Goal: Task Accomplishment & Management: Manage account settings

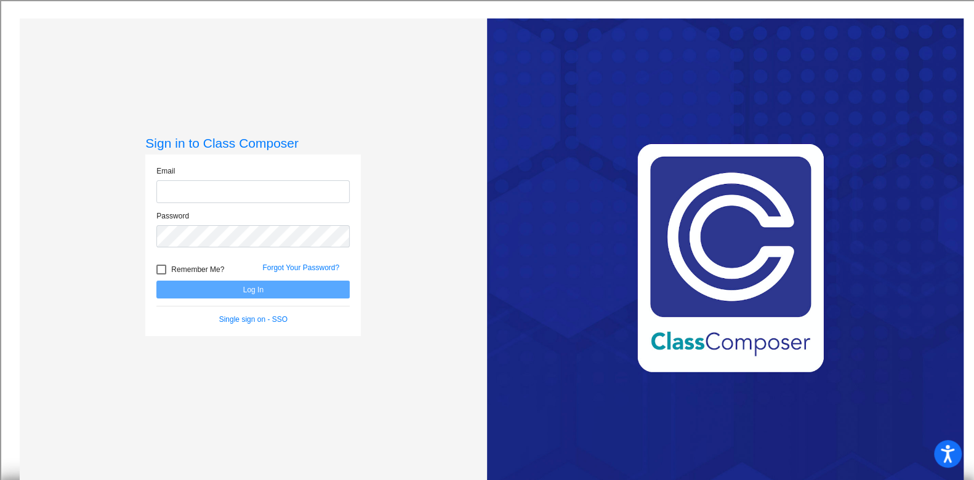
type input "[EMAIL_ADDRESS][DOMAIN_NAME]"
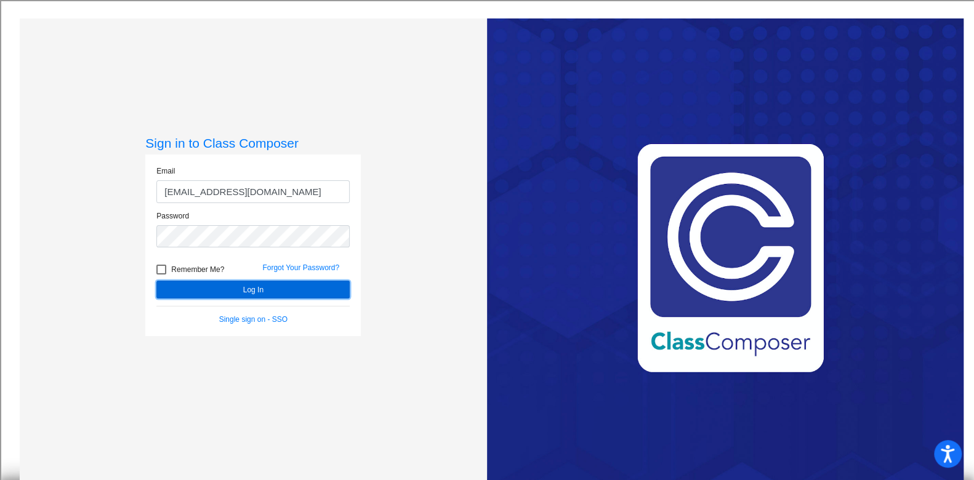
click at [249, 288] on button "Log In" at bounding box center [252, 290] width 193 height 18
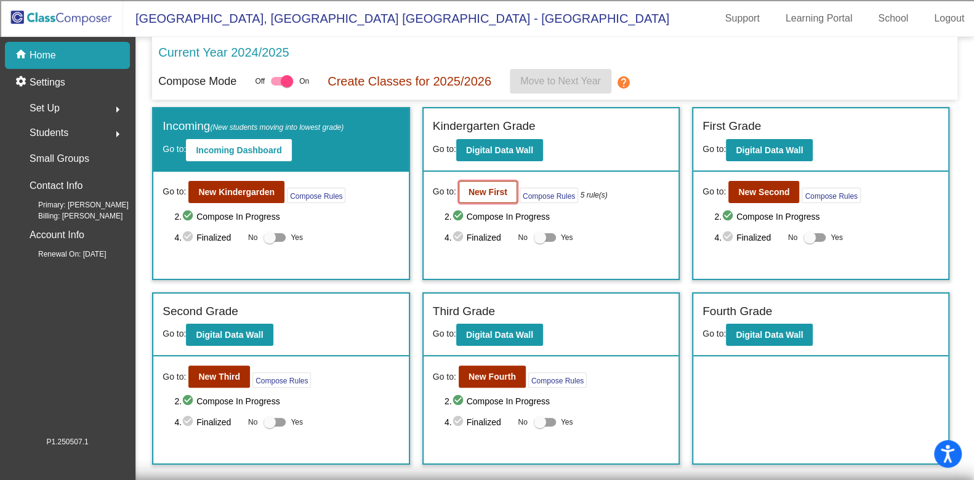
click at [489, 190] on b "New First" at bounding box center [488, 192] width 39 height 10
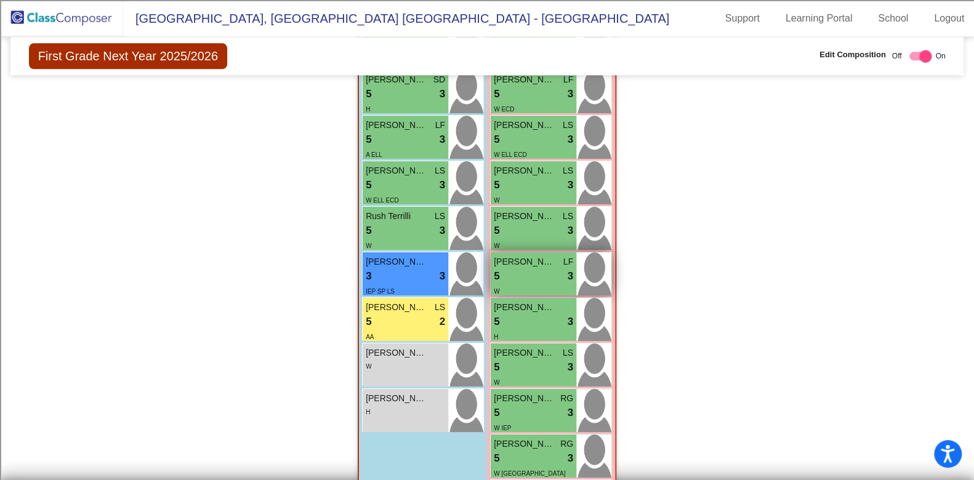
scroll to position [982, 0]
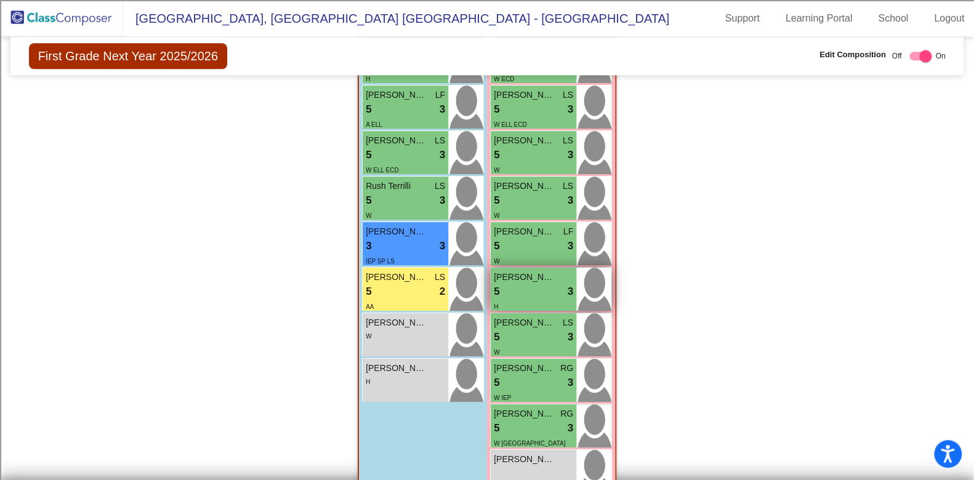
click at [524, 284] on div "5 lock do_not_disturb_alt 3" at bounding box center [533, 292] width 79 height 16
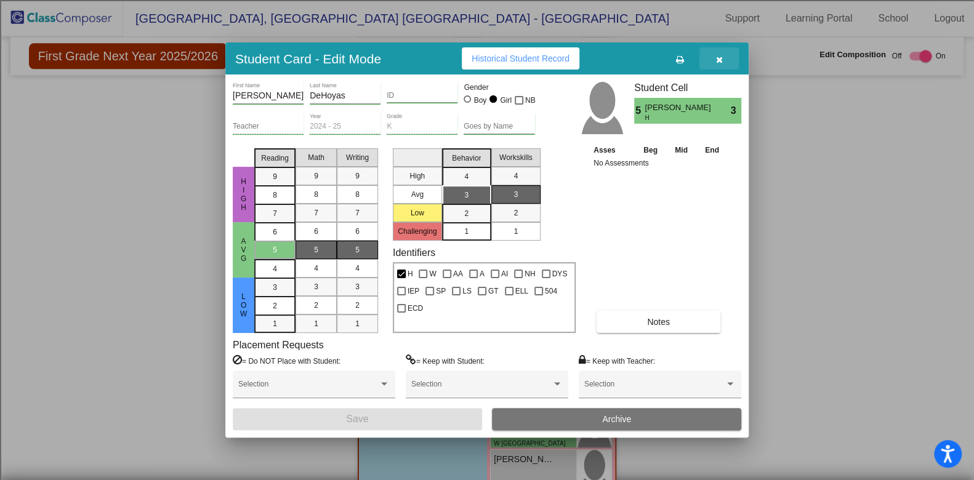
click at [723, 55] on button "button" at bounding box center [718, 58] width 39 height 22
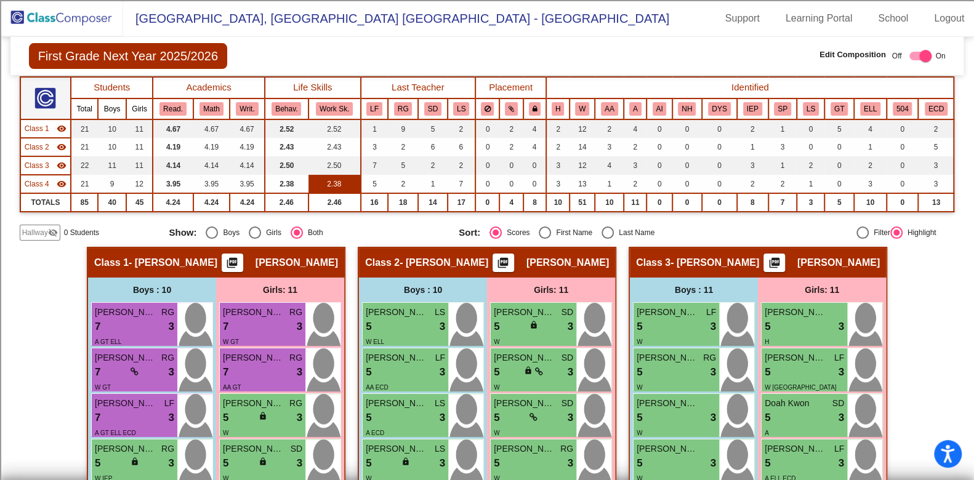
scroll to position [0, 0]
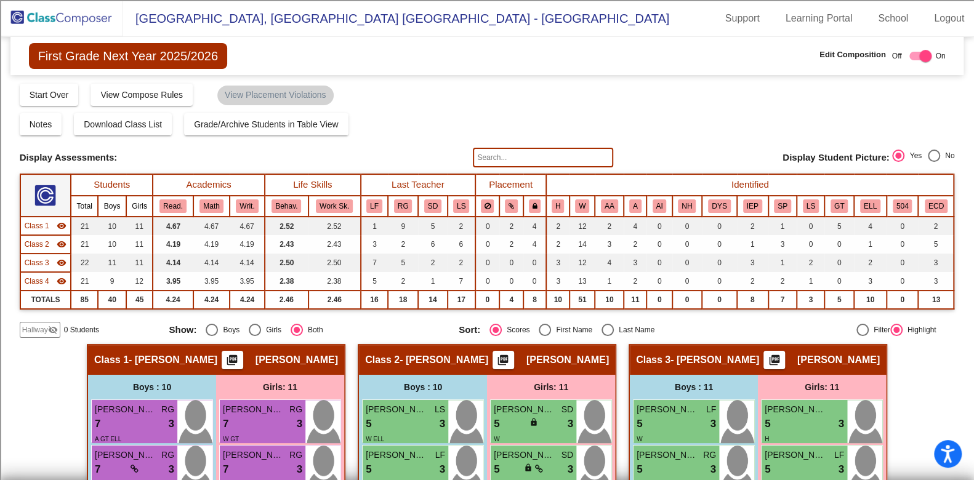
click at [71, 15] on img at bounding box center [61, 18] width 123 height 36
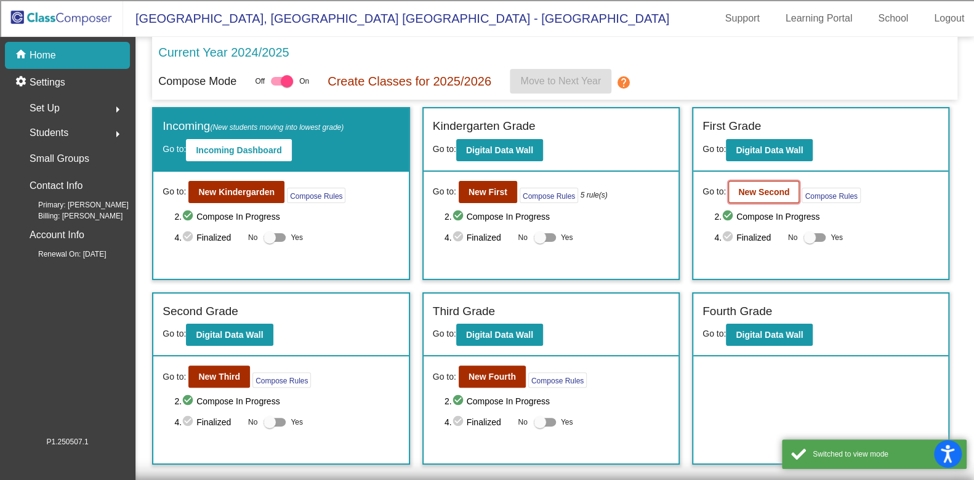
click at [735, 193] on button "New Second" at bounding box center [763, 192] width 71 height 22
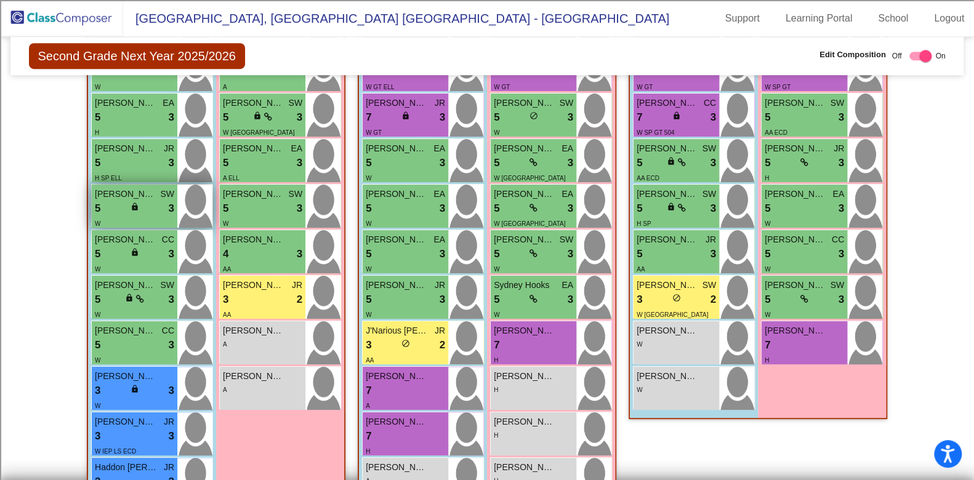
scroll to position [307, 0]
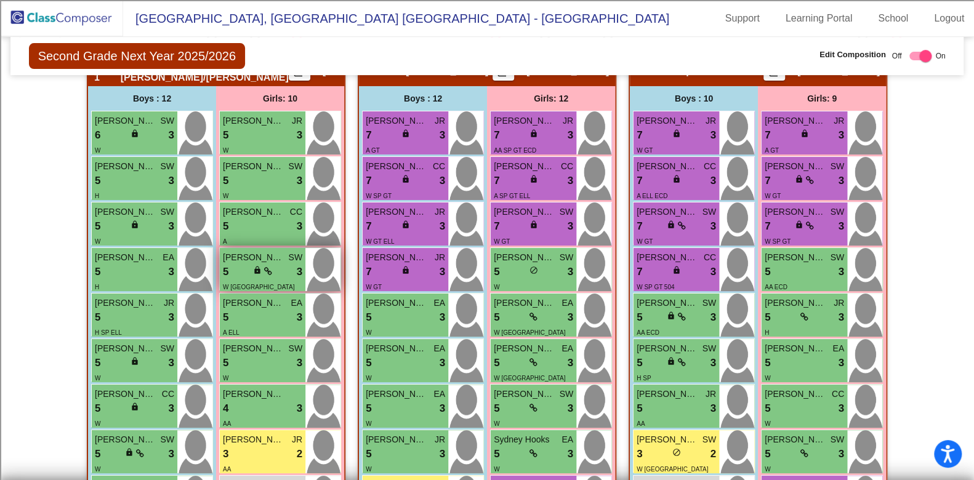
click at [274, 264] on div "5 lock do_not_disturb_alt 3" at bounding box center [262, 272] width 79 height 16
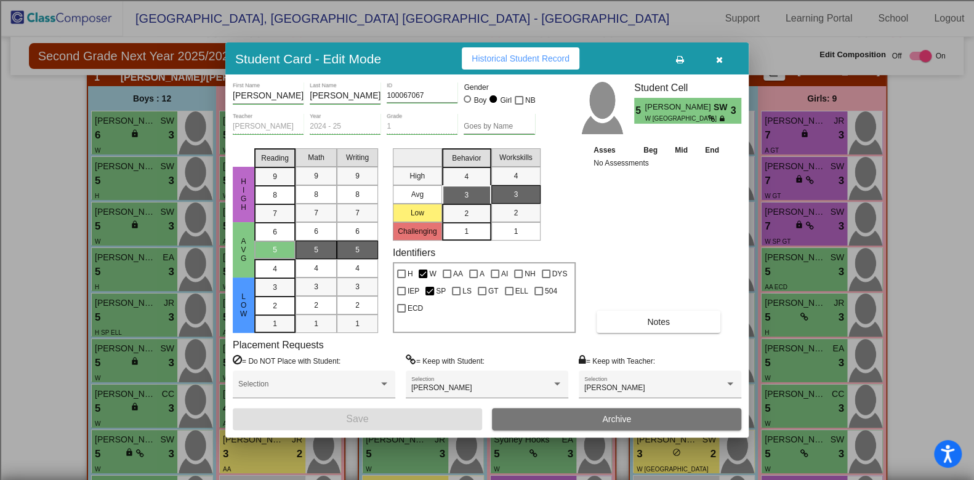
click at [716, 58] on icon "button" at bounding box center [719, 59] width 7 height 9
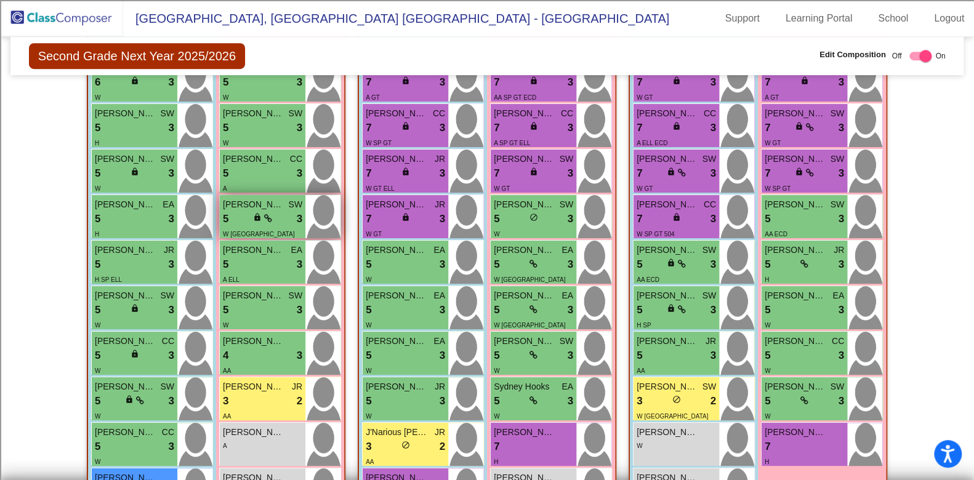
scroll to position [385, 0]
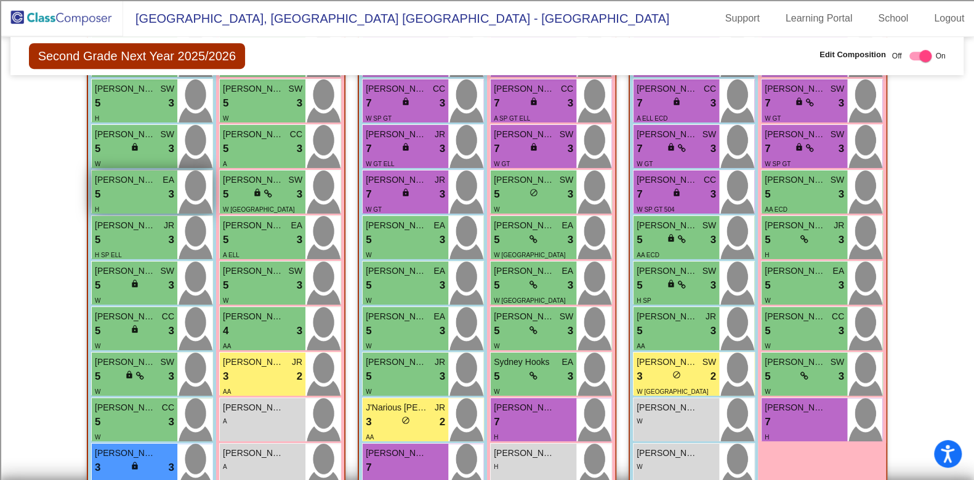
click at [119, 180] on span "[PERSON_NAME]" at bounding box center [126, 180] width 62 height 13
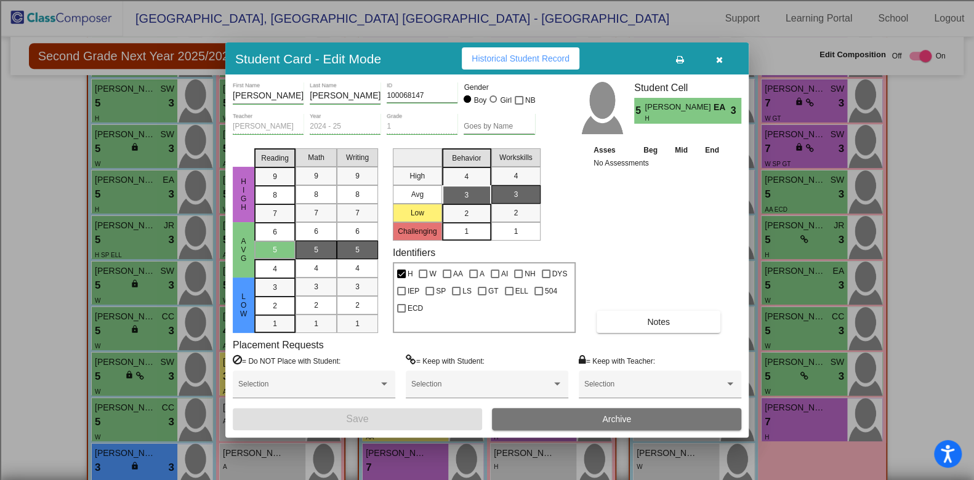
click at [718, 60] on icon "button" at bounding box center [719, 59] width 7 height 9
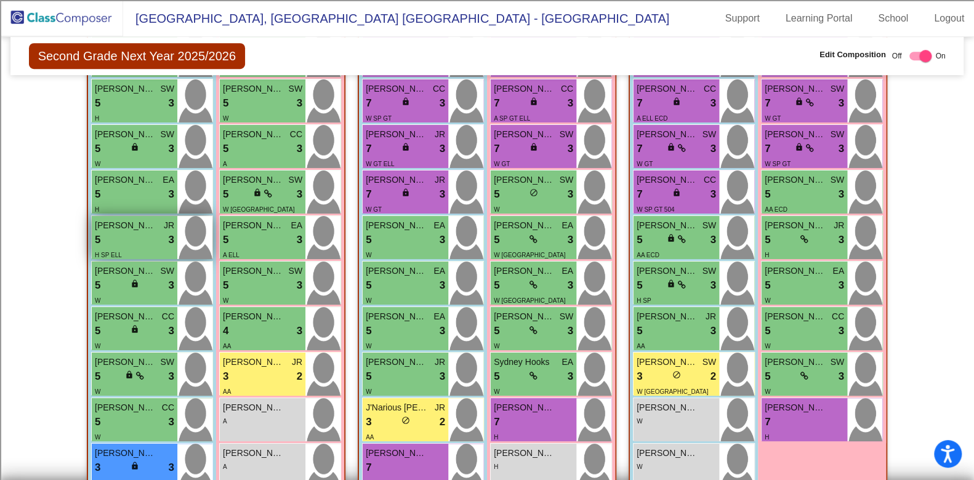
click at [145, 232] on div "5 lock do_not_disturb_alt 3" at bounding box center [134, 240] width 79 height 16
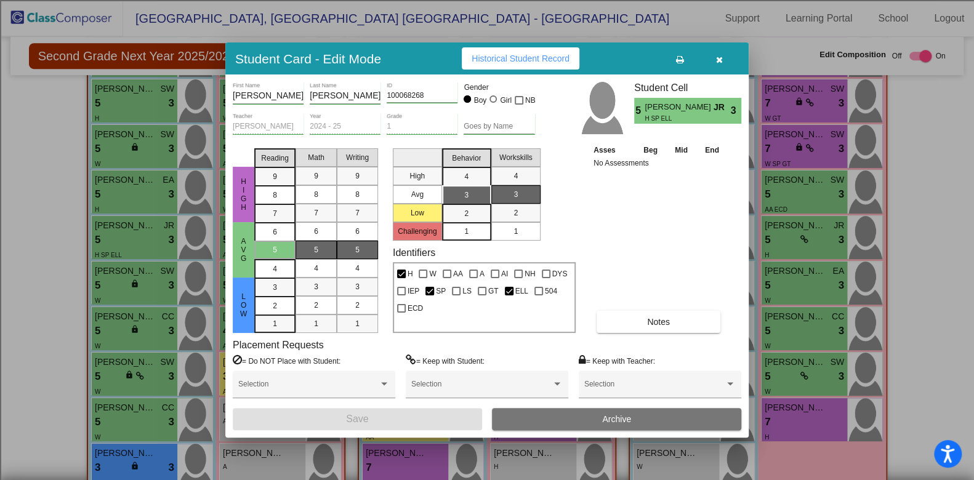
click at [728, 60] on button "button" at bounding box center [718, 58] width 39 height 22
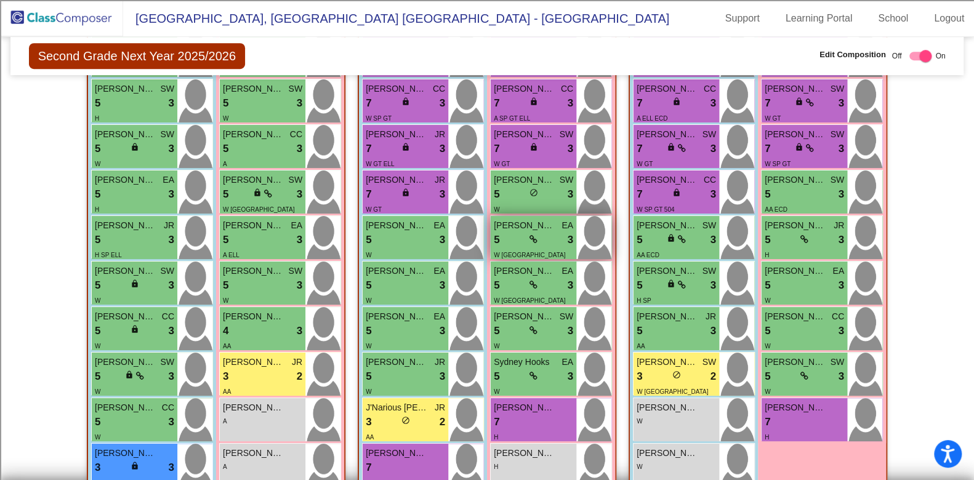
scroll to position [462, 0]
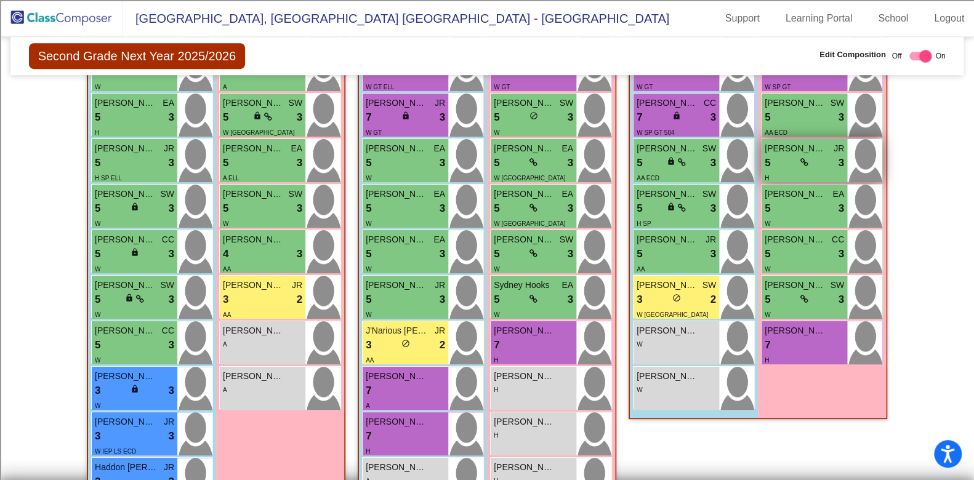
click at [810, 145] on span "[PERSON_NAME]" at bounding box center [796, 148] width 62 height 13
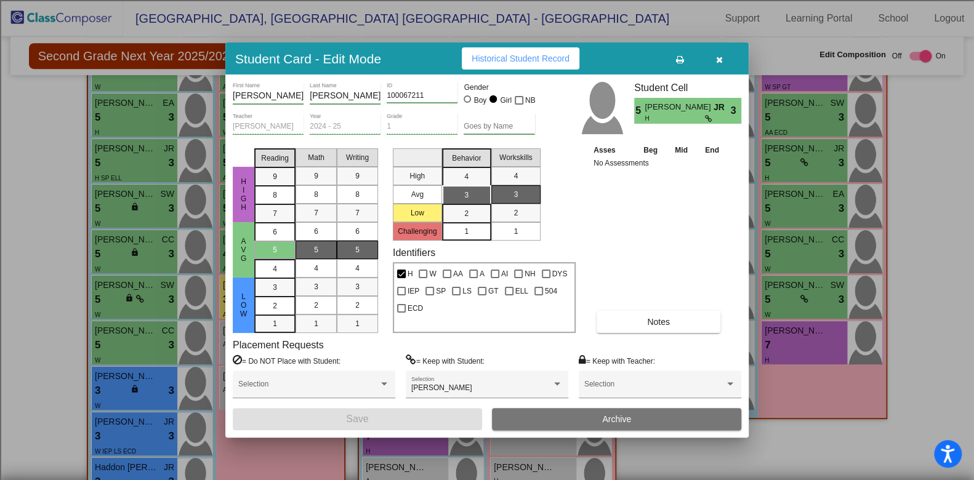
click at [720, 55] on icon "button" at bounding box center [719, 59] width 7 height 9
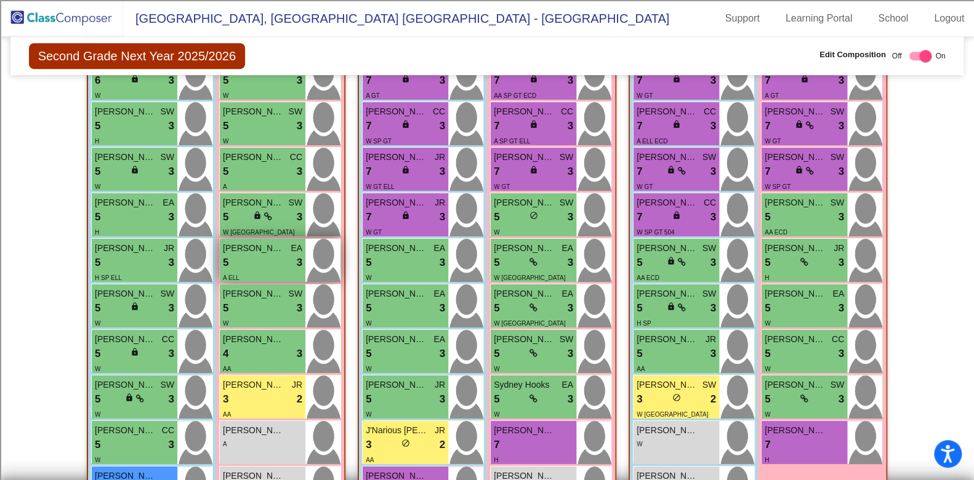
scroll to position [385, 0]
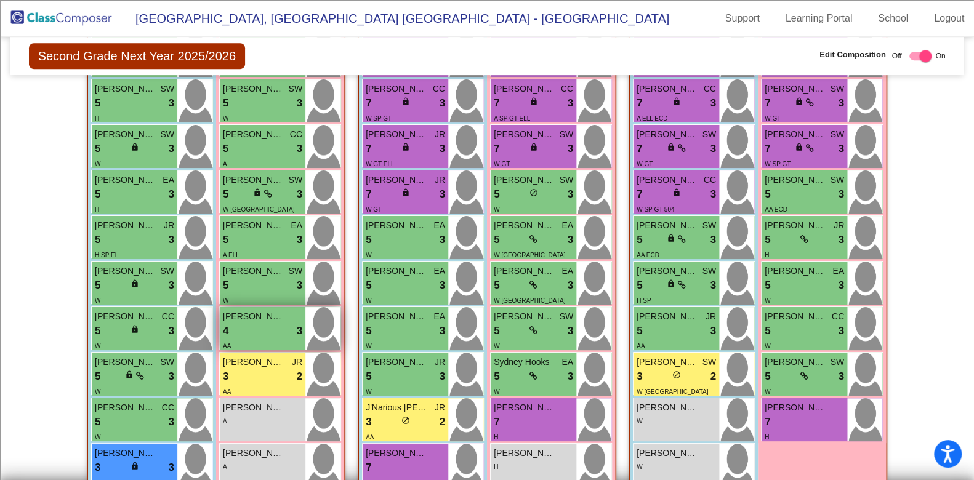
click at [259, 318] on span "[PERSON_NAME]" at bounding box center [254, 316] width 62 height 13
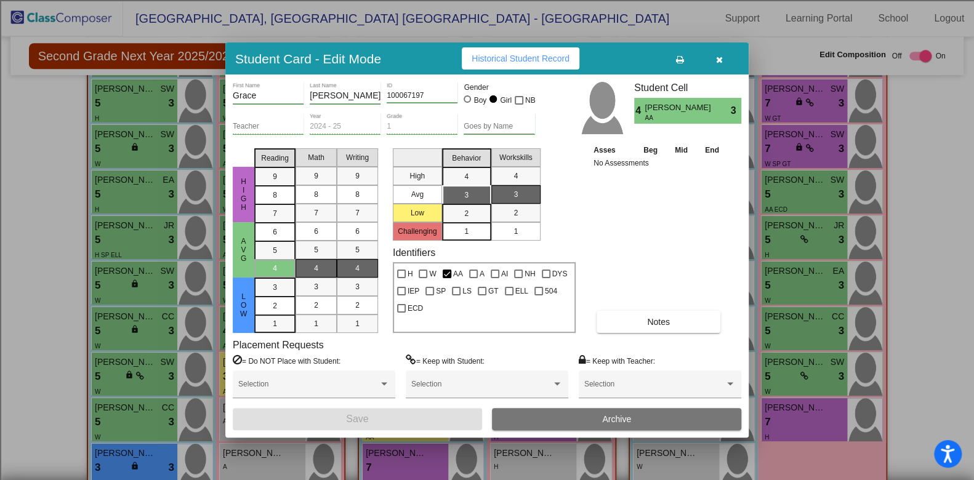
click at [723, 57] on button "button" at bounding box center [718, 58] width 39 height 22
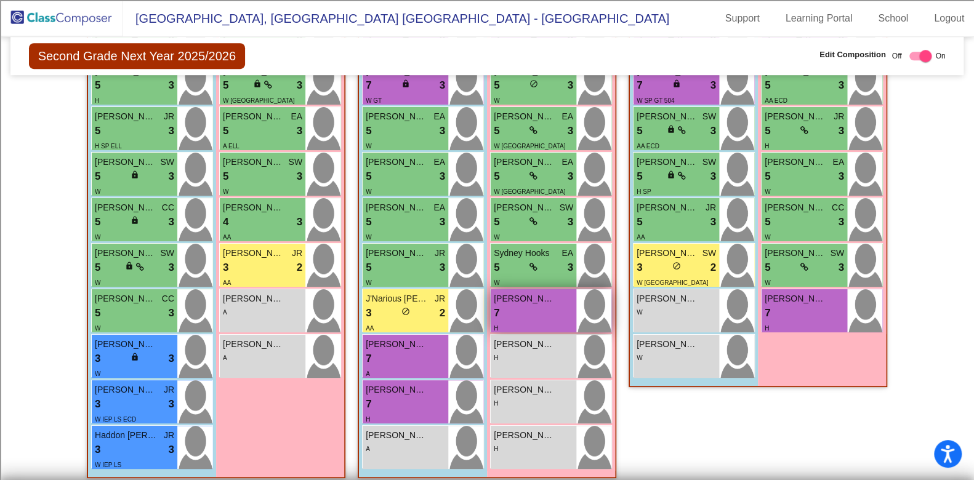
scroll to position [417, 0]
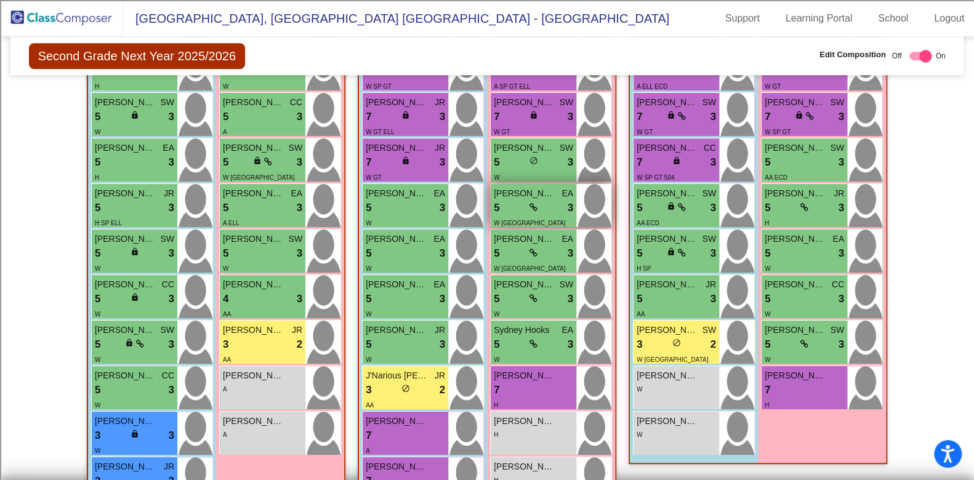
click at [535, 206] on div "5 lock do_not_disturb_alt 3" at bounding box center [533, 208] width 79 height 16
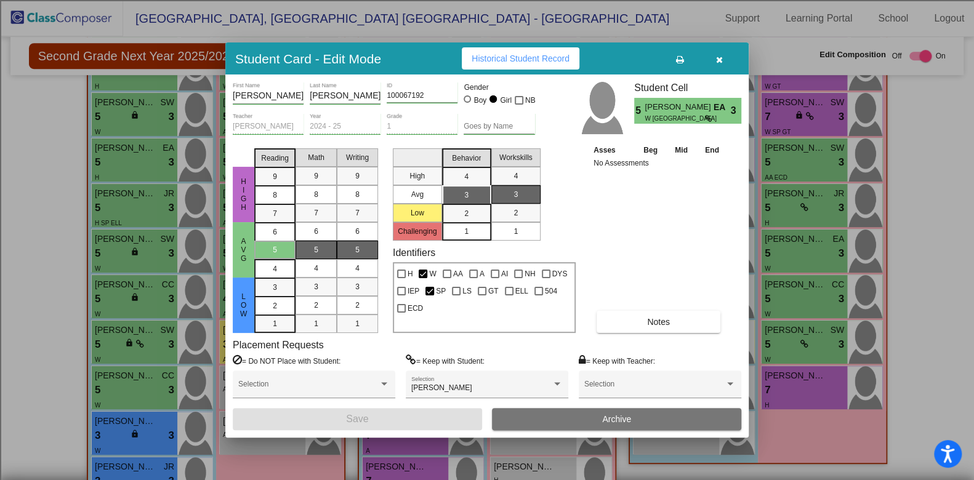
click at [726, 54] on button "button" at bounding box center [718, 58] width 39 height 22
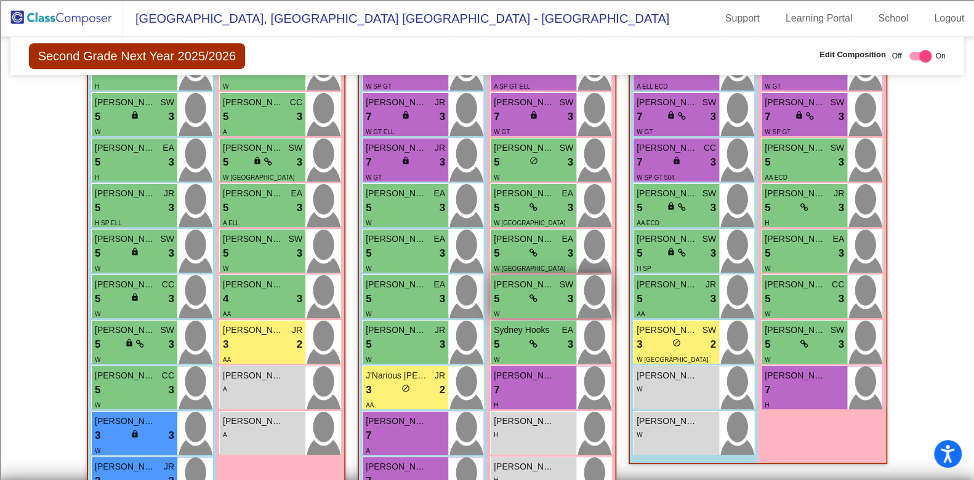
click at [536, 291] on div "5 lock do_not_disturb_alt 3" at bounding box center [533, 299] width 79 height 16
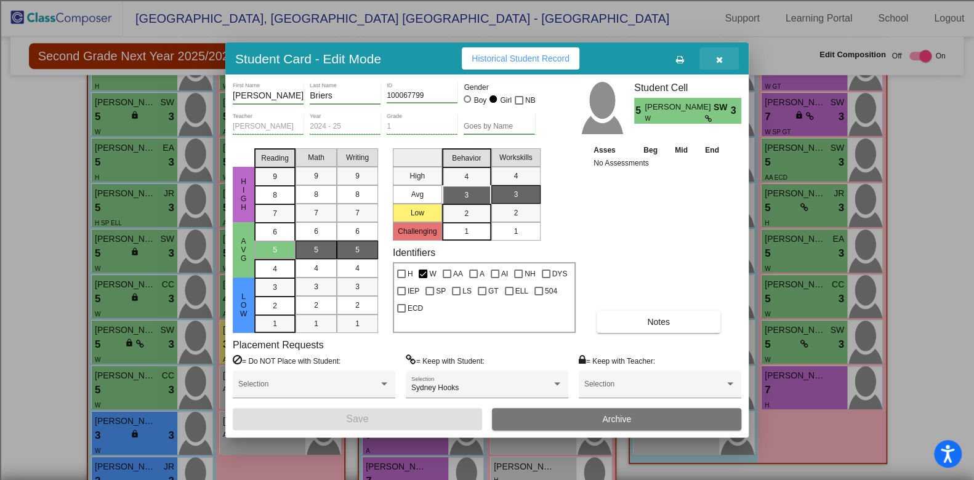
click at [716, 55] on icon "button" at bounding box center [719, 59] width 7 height 9
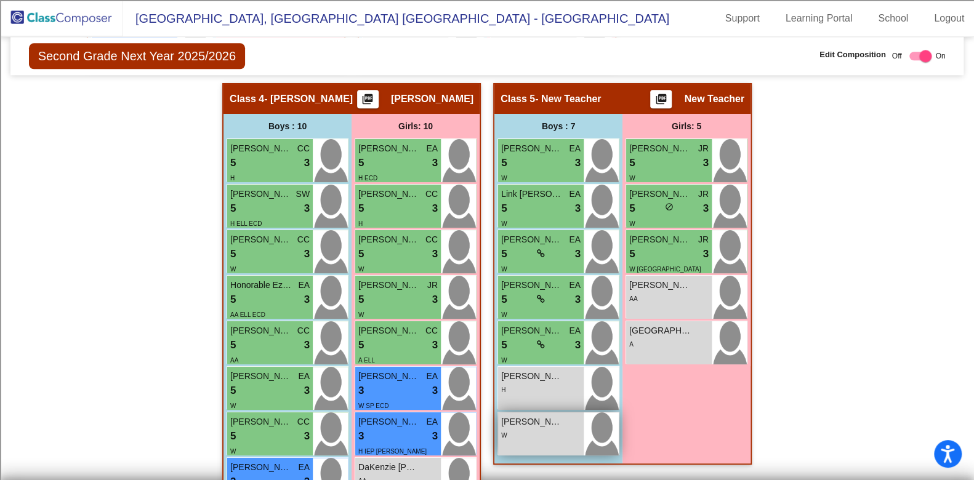
scroll to position [879, 0]
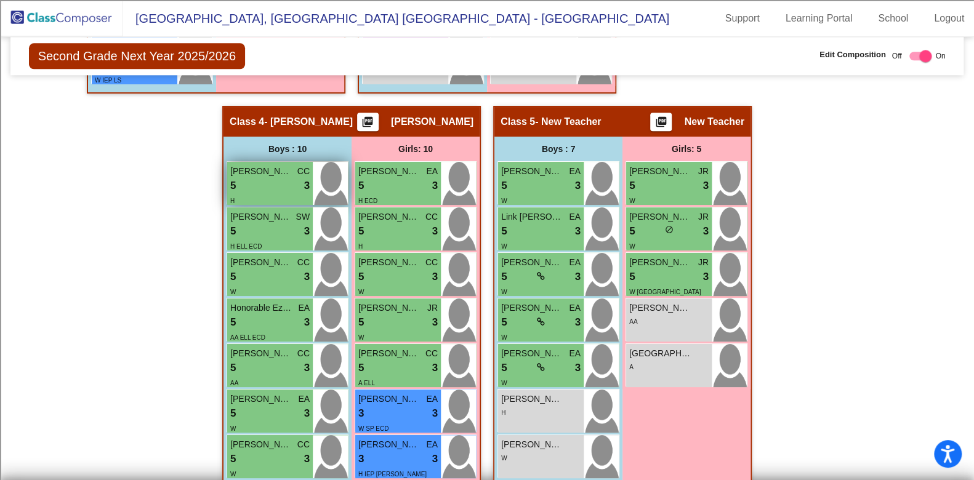
click at [276, 188] on div "5 lock do_not_disturb_alt 3" at bounding box center [269, 186] width 79 height 16
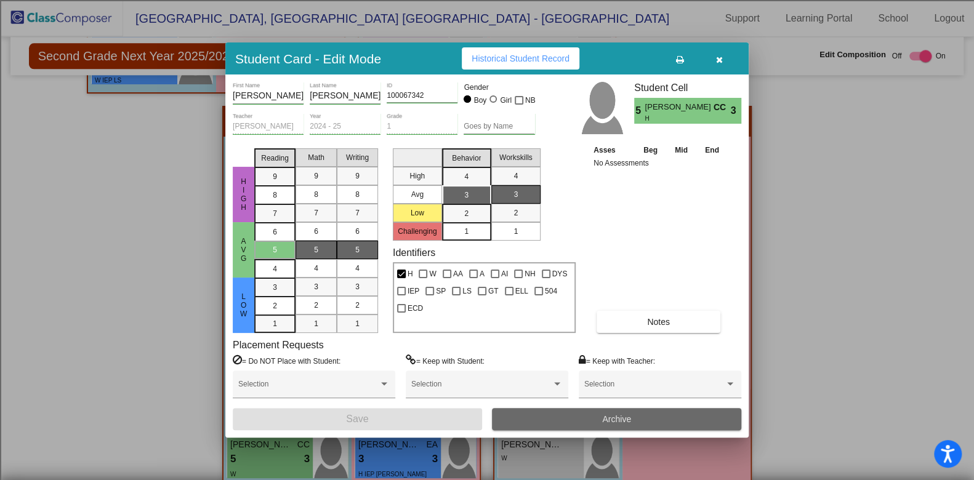
click at [560, 417] on button "Archive" at bounding box center [616, 419] width 249 height 22
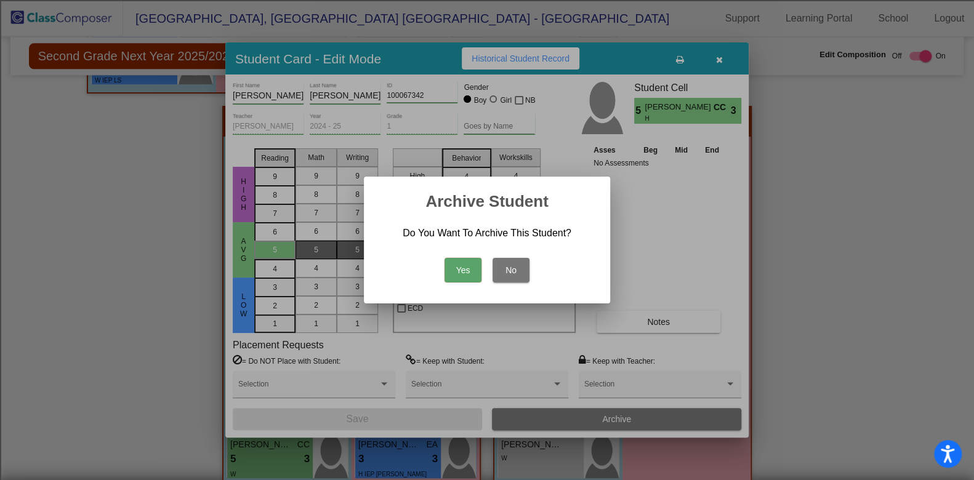
click at [464, 269] on button "Yes" at bounding box center [463, 270] width 37 height 25
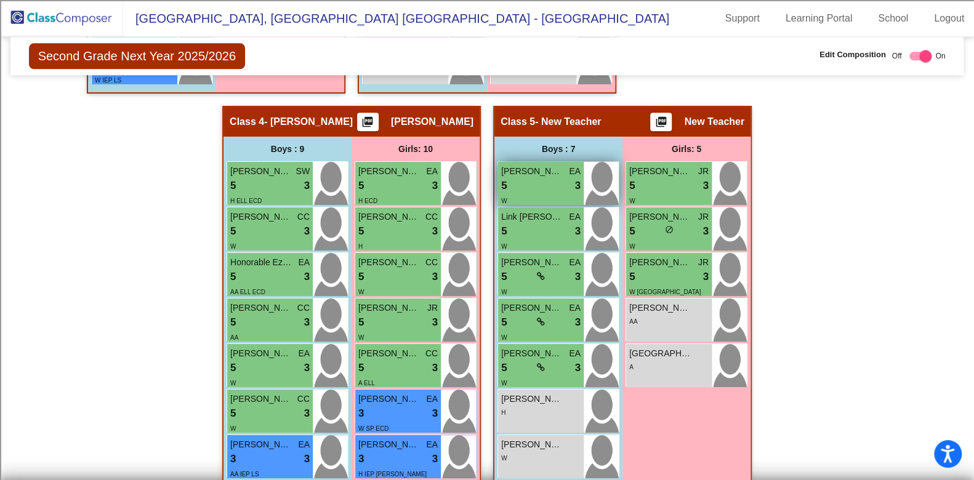
click at [536, 180] on div "5 lock do_not_disturb_alt 3" at bounding box center [540, 186] width 79 height 16
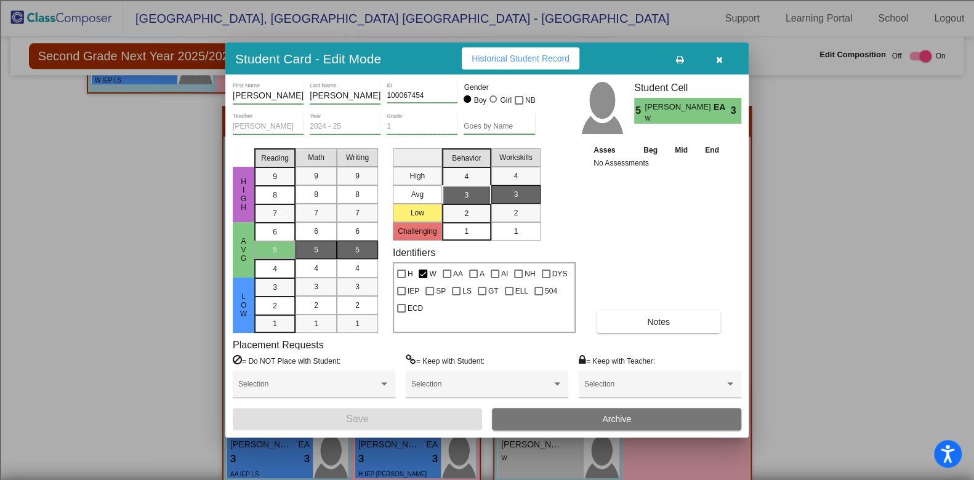
click at [594, 416] on button "Archive" at bounding box center [616, 419] width 249 height 22
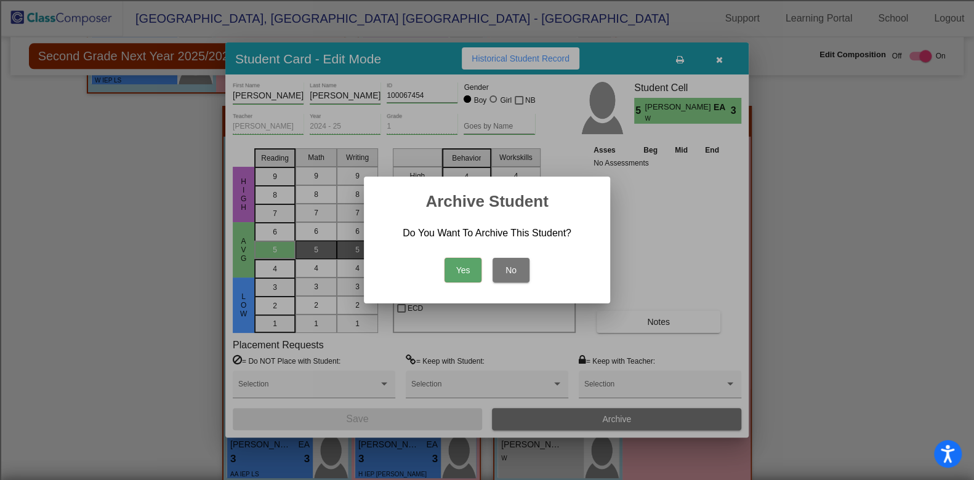
click at [462, 268] on button "Yes" at bounding box center [463, 270] width 37 height 25
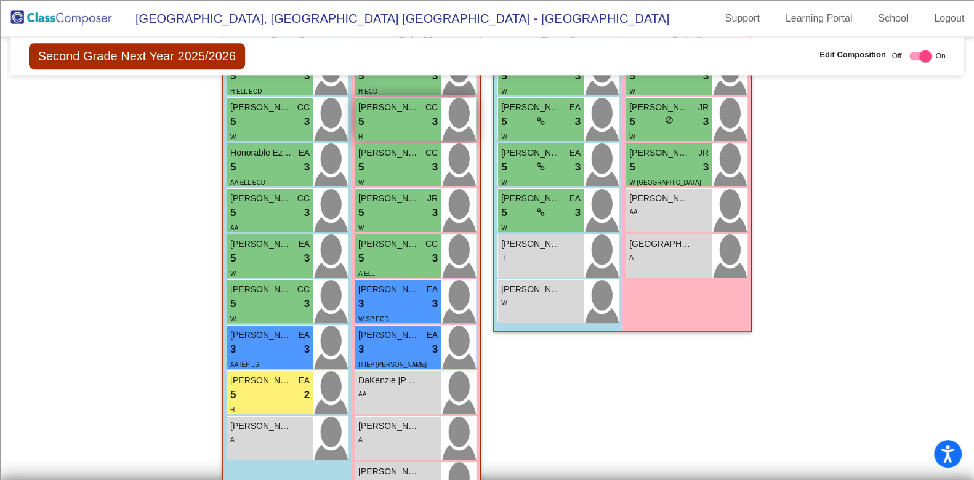
scroll to position [956, 0]
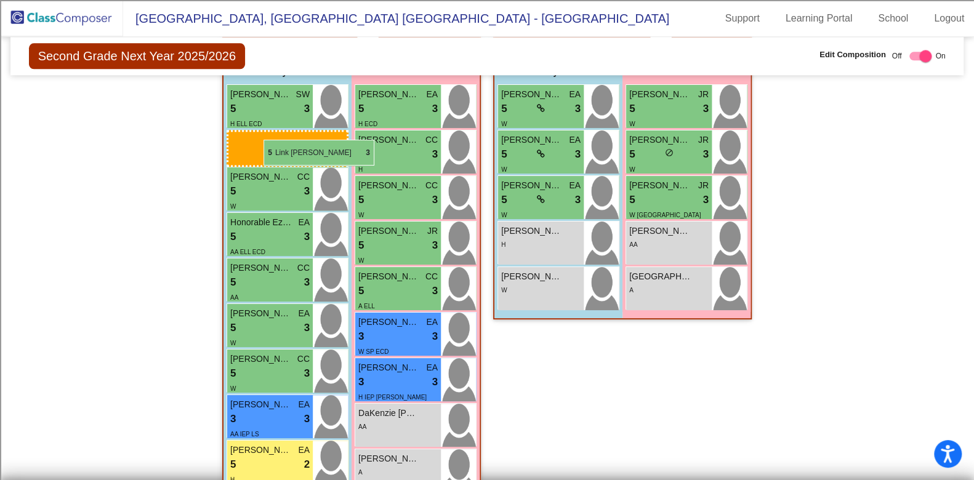
drag, startPoint x: 498, startPoint y: 124, endPoint x: 264, endPoint y: 140, distance: 235.1
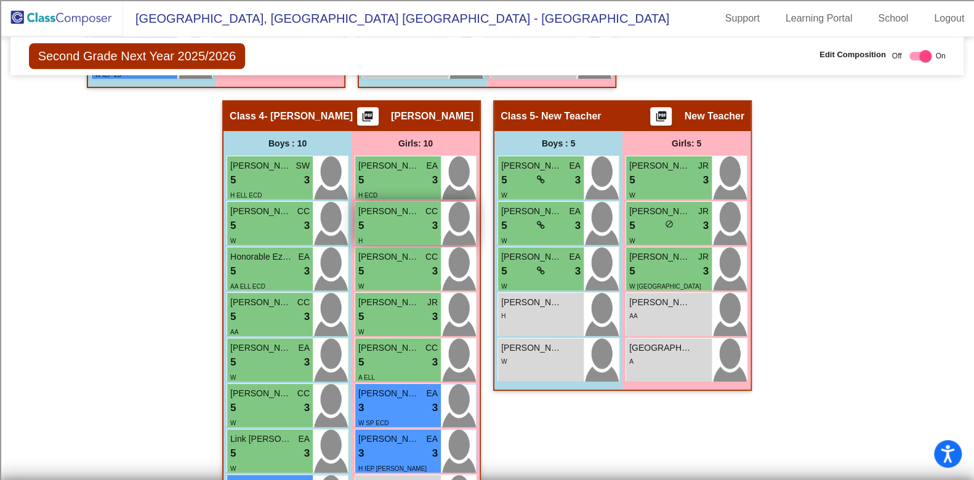
scroll to position [879, 0]
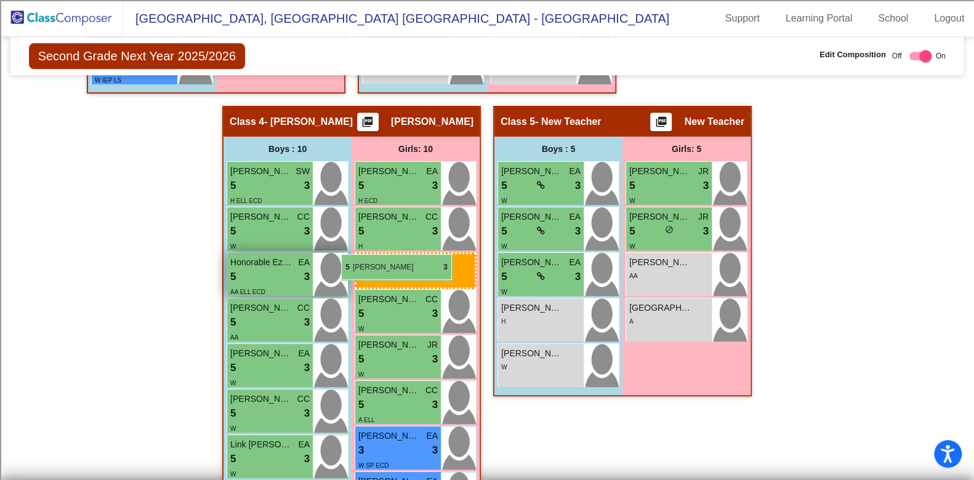
drag, startPoint x: 660, startPoint y: 265, endPoint x: 341, endPoint y: 254, distance: 319.1
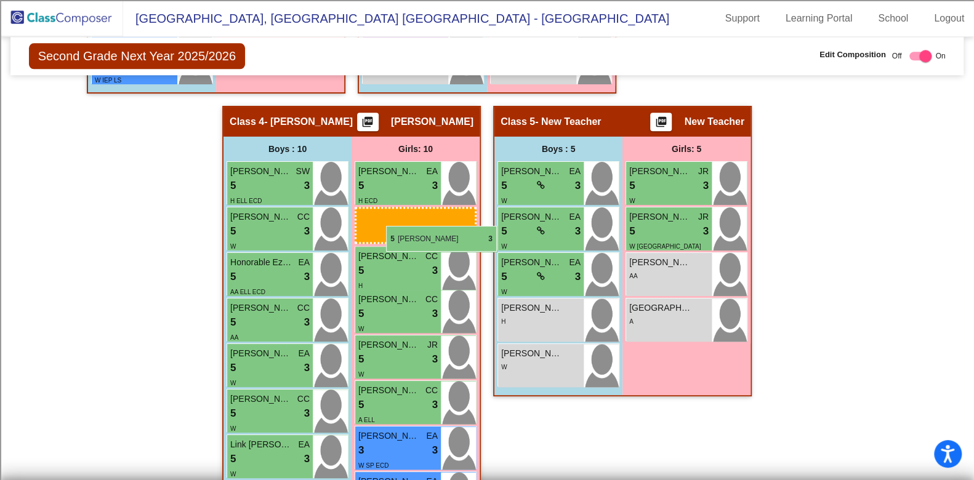
drag, startPoint x: 645, startPoint y: 219, endPoint x: 386, endPoint y: 226, distance: 259.3
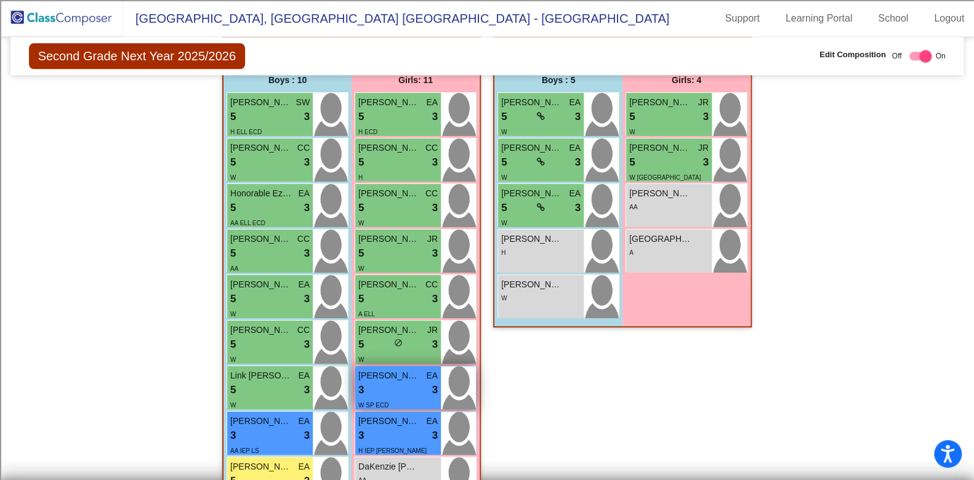
scroll to position [924, 0]
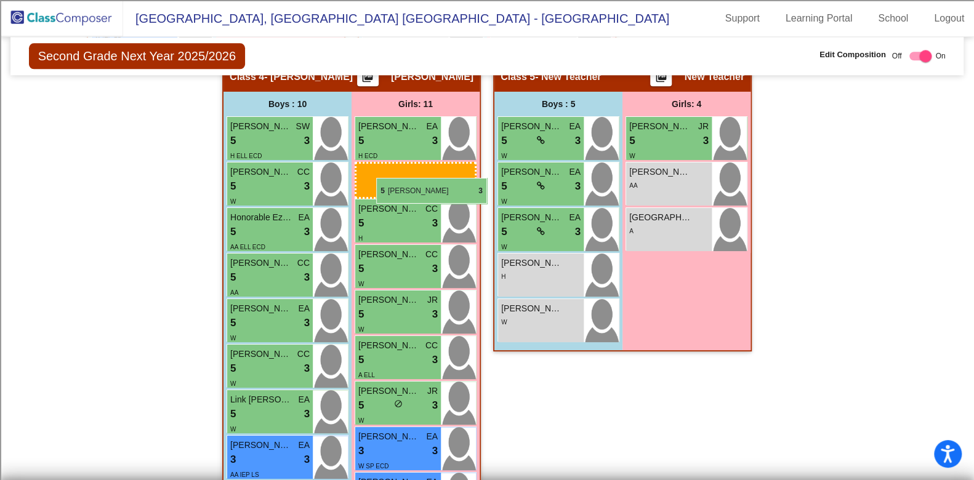
drag, startPoint x: 674, startPoint y: 180, endPoint x: 376, endPoint y: 178, distance: 298.0
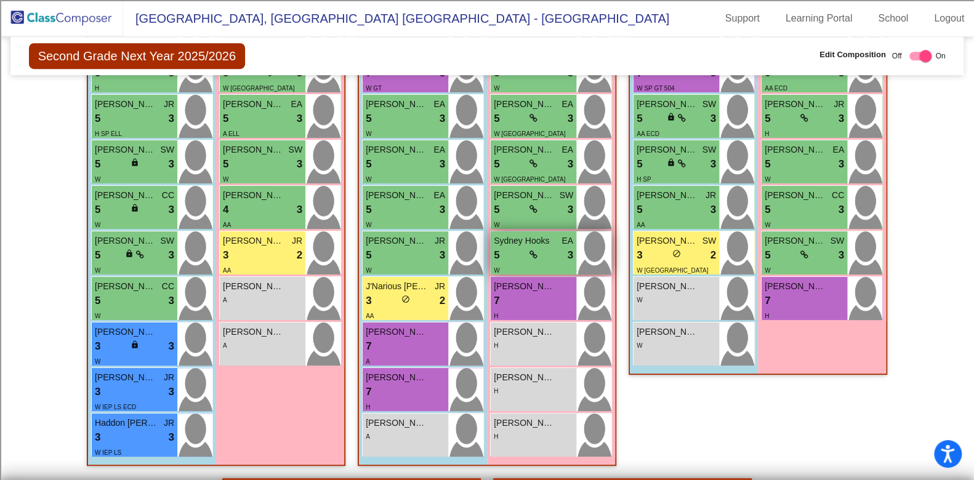
scroll to position [539, 0]
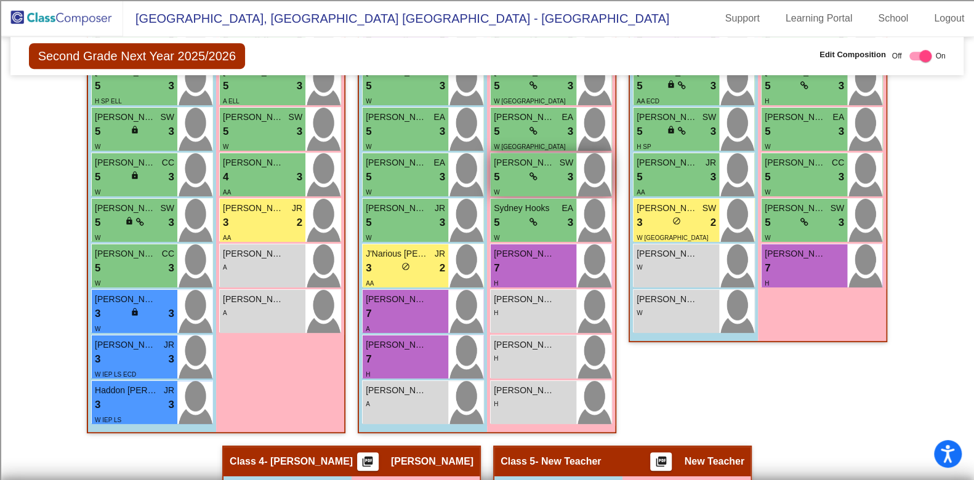
click at [522, 174] on div "5 lock do_not_disturb_alt 3" at bounding box center [533, 177] width 79 height 16
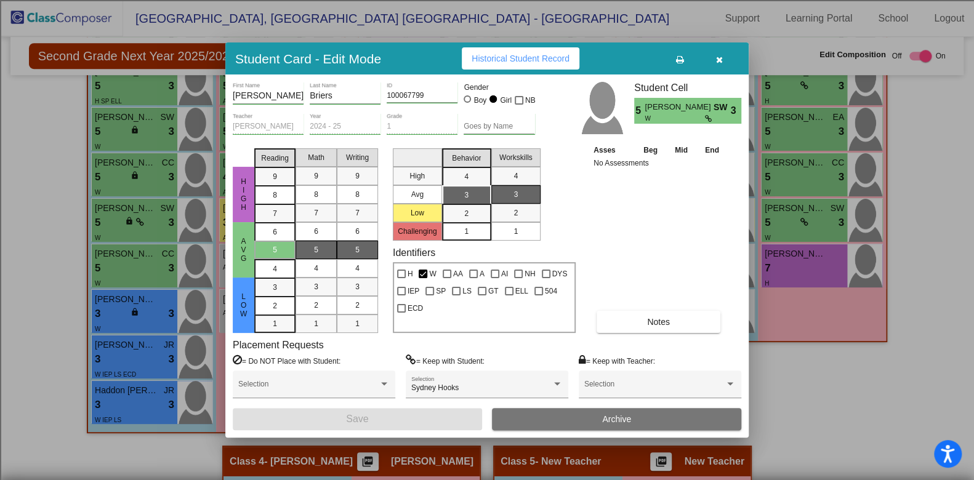
click at [720, 54] on span "button" at bounding box center [719, 59] width 7 height 10
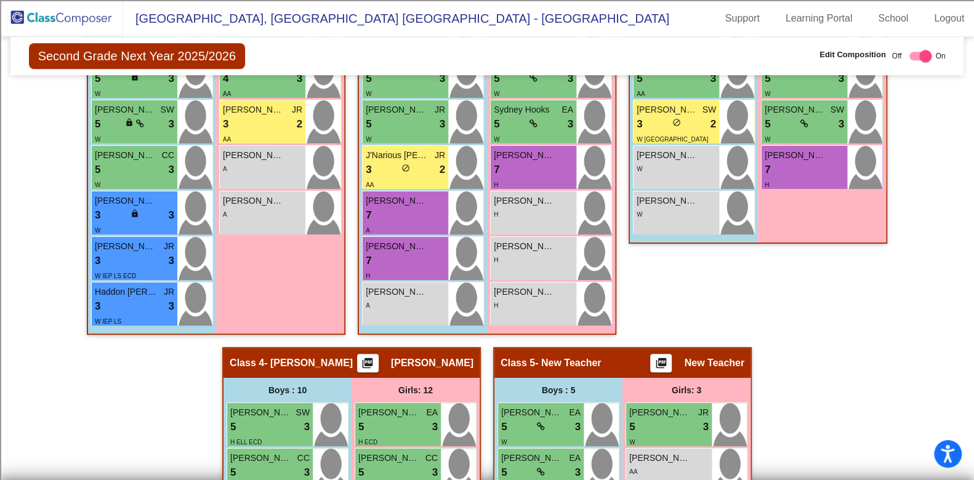
scroll to position [662, 0]
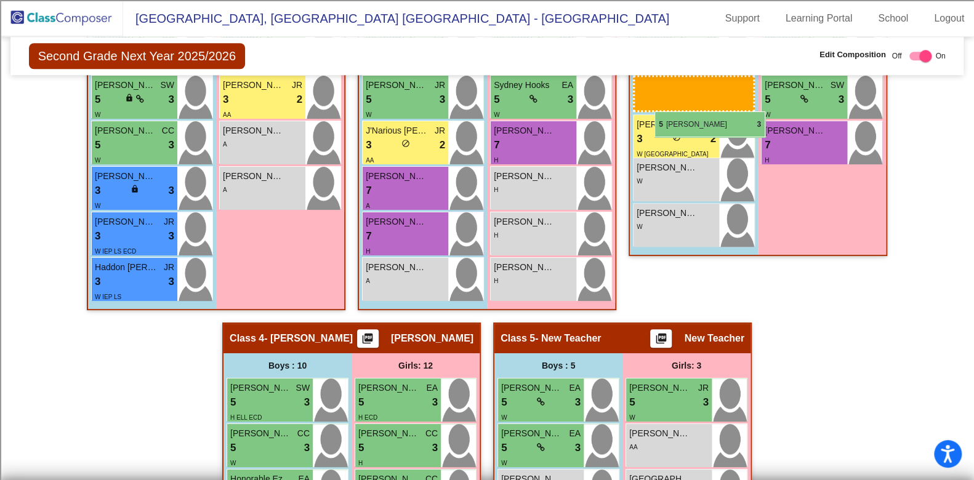
drag, startPoint x: 545, startPoint y: 394, endPoint x: 654, endPoint y: 111, distance: 303.1
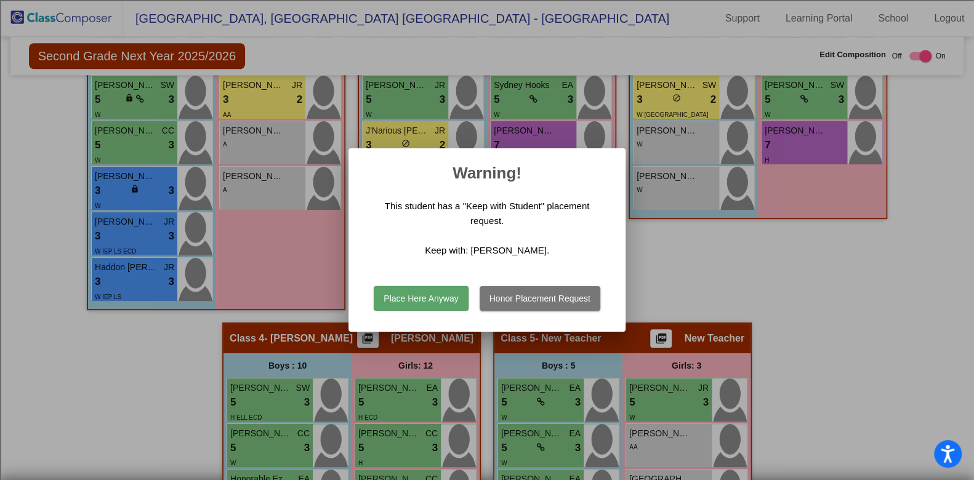
click at [436, 300] on button "Place Here Anyway" at bounding box center [421, 298] width 94 height 25
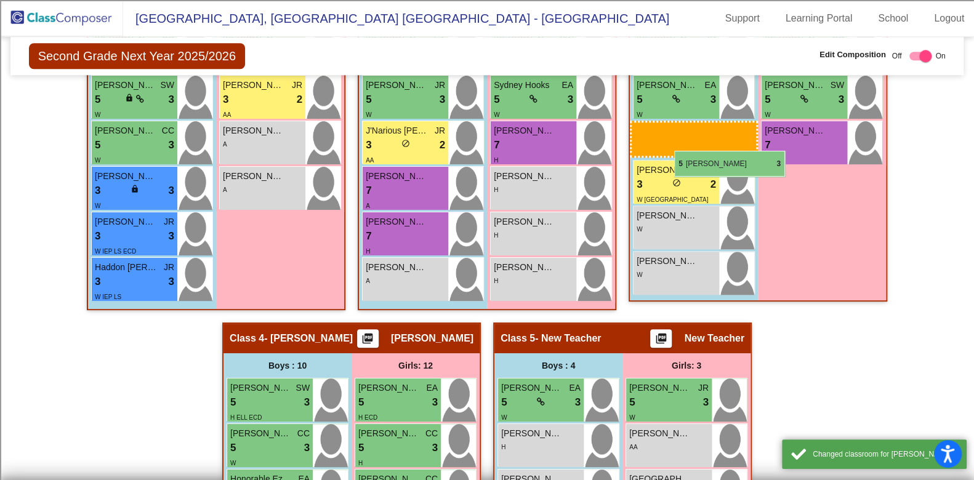
drag, startPoint x: 515, startPoint y: 386, endPoint x: 674, endPoint y: 151, distance: 283.8
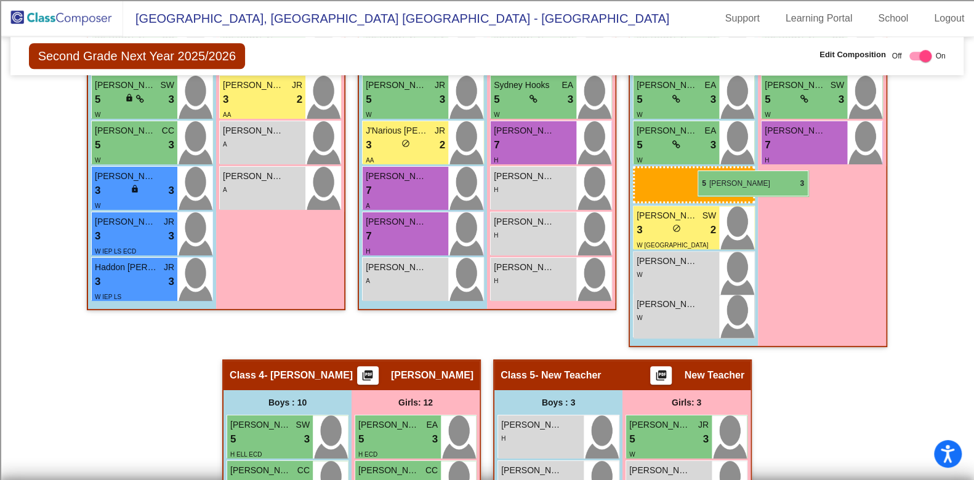
drag, startPoint x: 548, startPoint y: 391, endPoint x: 698, endPoint y: 171, distance: 266.4
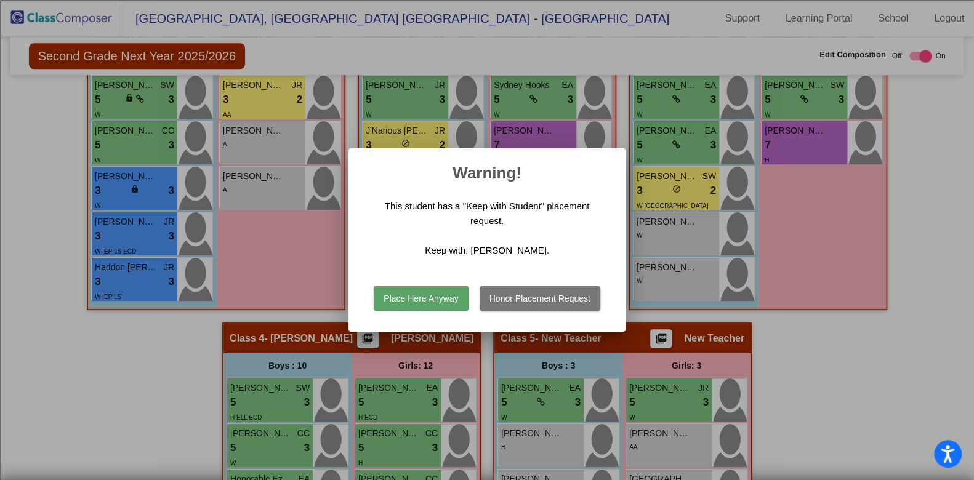
click at [427, 297] on button "Place Here Anyway" at bounding box center [421, 298] width 94 height 25
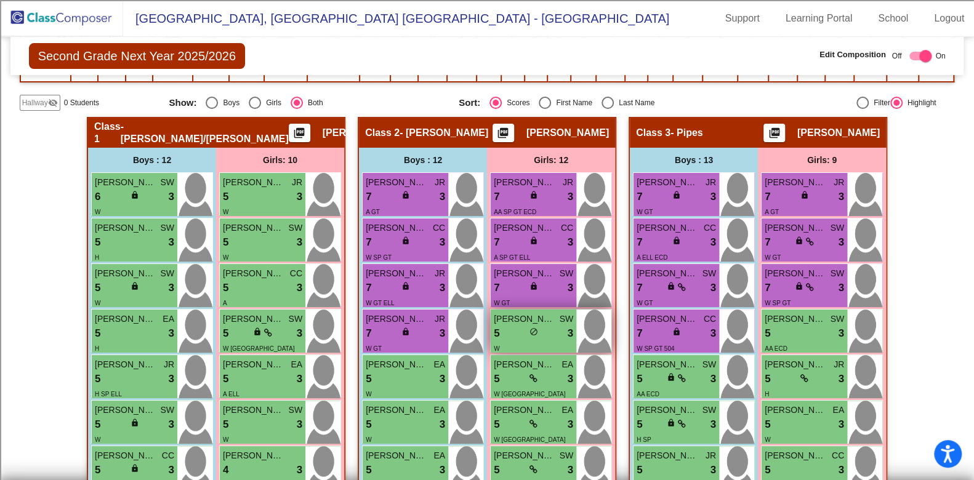
scroll to position [0, 0]
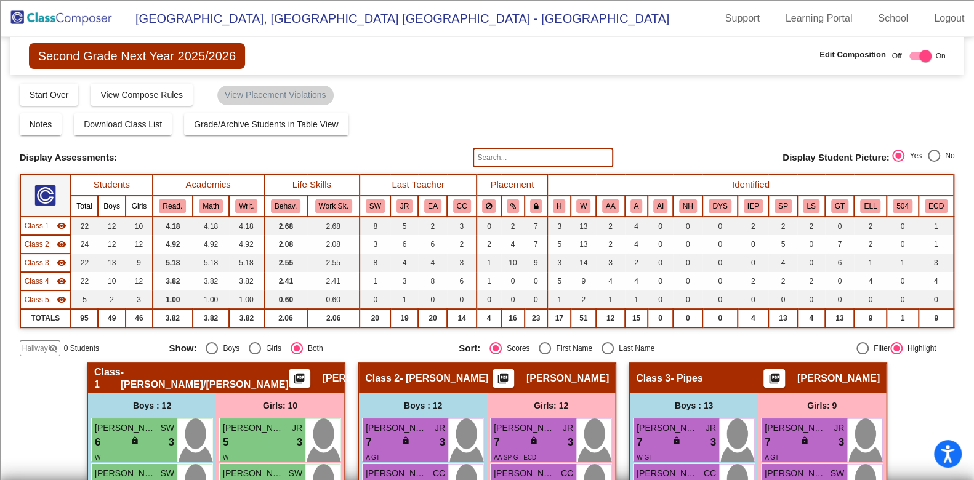
click at [523, 150] on input "text" at bounding box center [543, 158] width 140 height 20
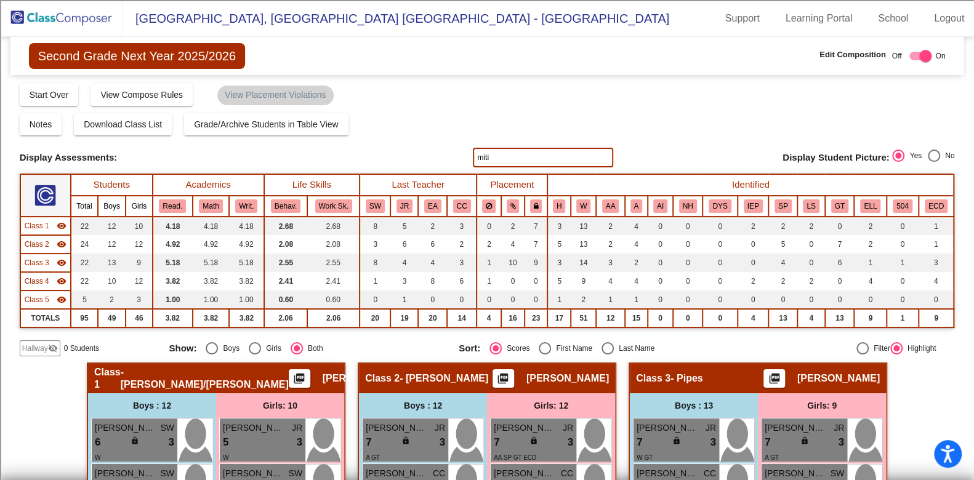
drag, startPoint x: 520, startPoint y: 153, endPoint x: 456, endPoint y: 157, distance: 64.8
click at [456, 157] on div "Display Scores for Years: [DATE] - [DATE] [DATE] - [DATE] Display Assessments: …" at bounding box center [487, 158] width 935 height 20
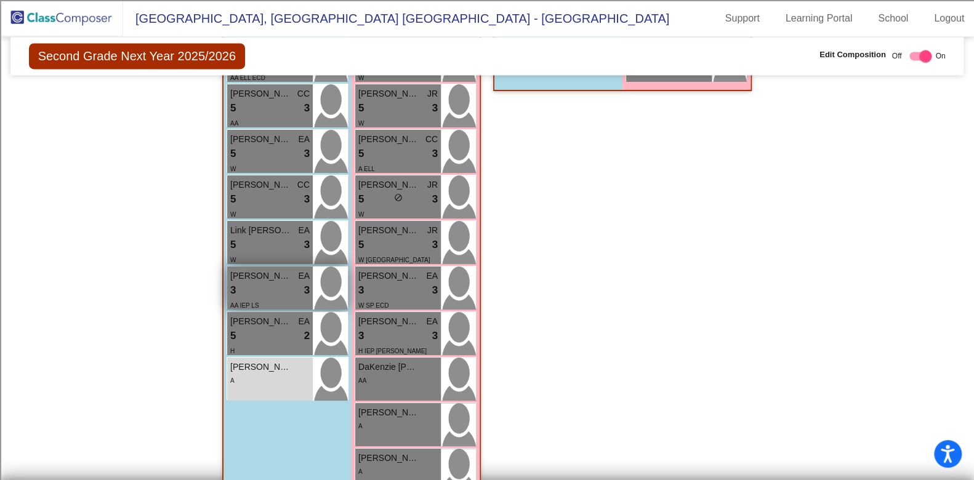
scroll to position [1169, 0]
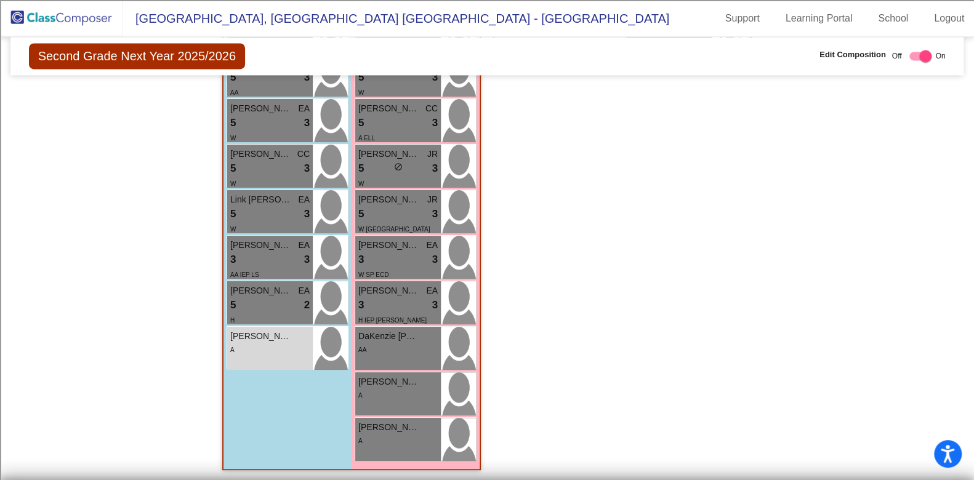
type input "[PERSON_NAME]"
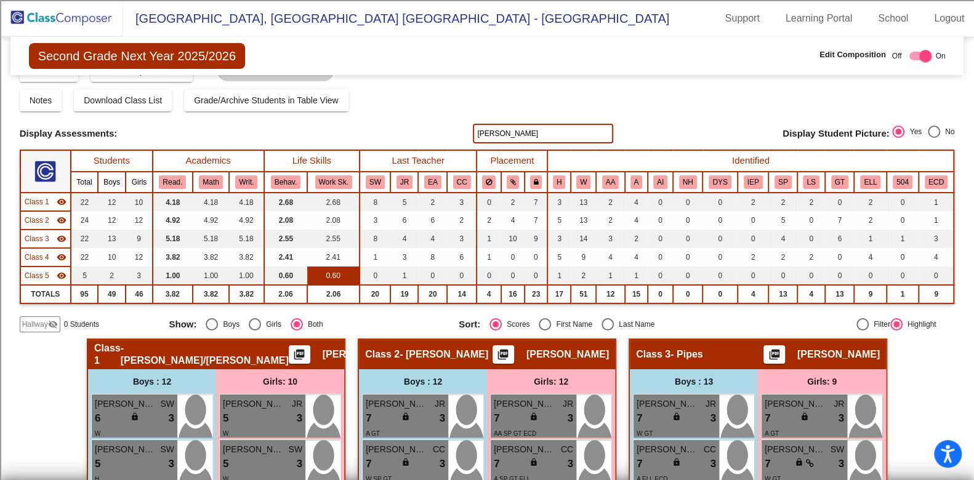
scroll to position [0, 0]
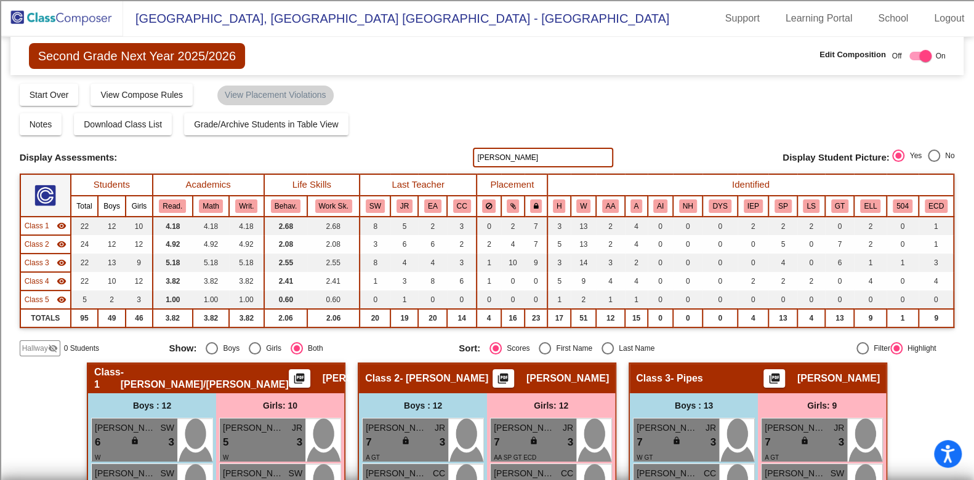
drag, startPoint x: 498, startPoint y: 151, endPoint x: 456, endPoint y: 139, distance: 43.6
click at [446, 146] on div "Display Scores for Years: [DATE] - [DATE] [DATE] - [DATE] Grade/Archive Student…" at bounding box center [487, 220] width 935 height 274
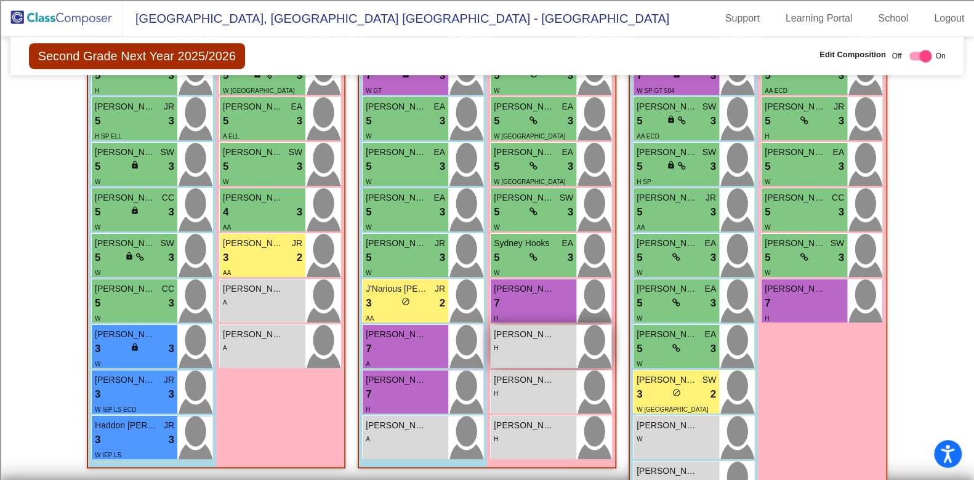
scroll to position [538, 0]
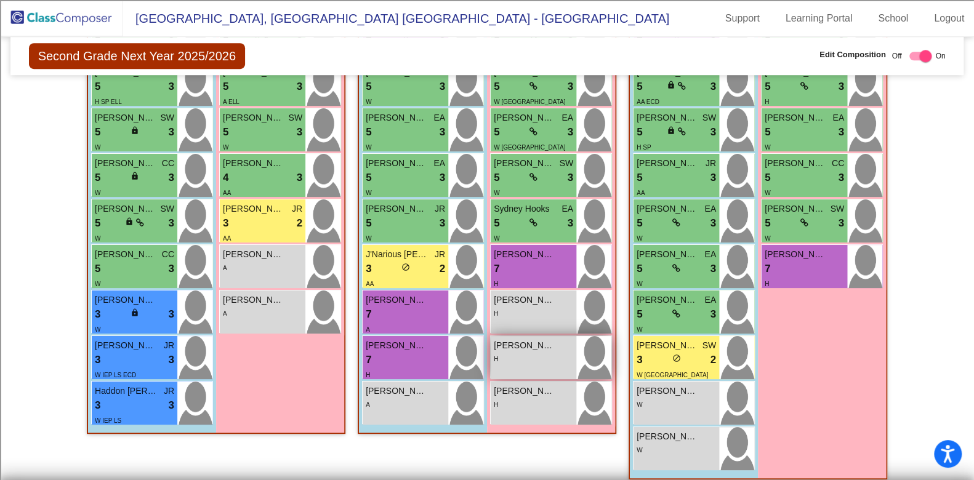
click at [541, 354] on div "H" at bounding box center [533, 358] width 79 height 13
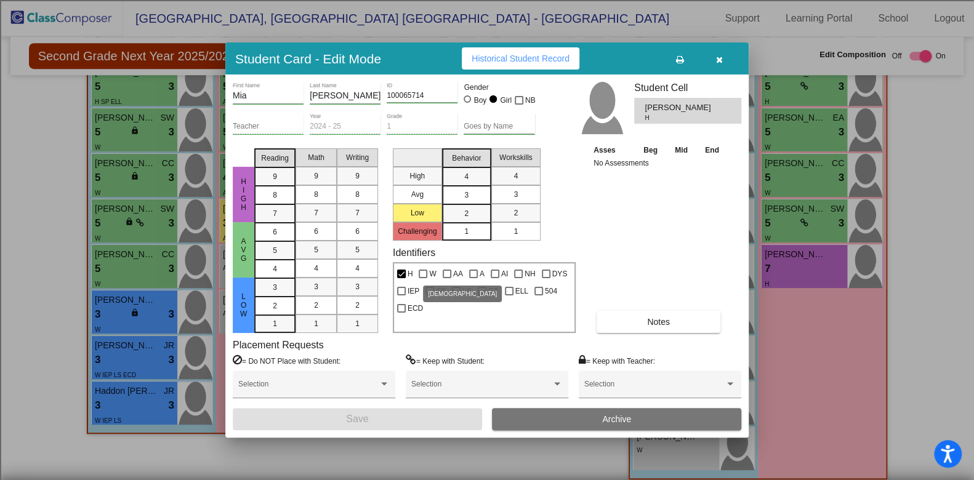
click at [447, 273] on div at bounding box center [447, 274] width 9 height 9
click at [447, 278] on input "AA" at bounding box center [446, 278] width 1 height 1
checkbox input "true"
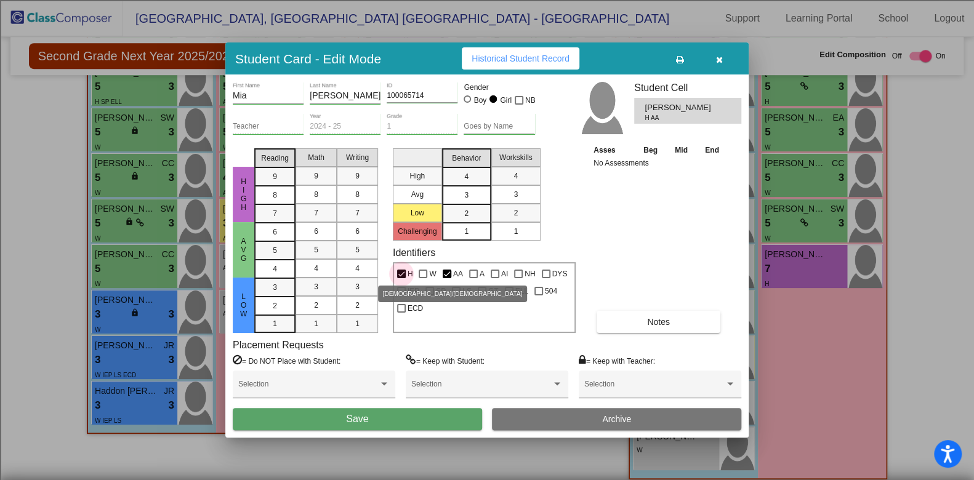
click at [403, 274] on div at bounding box center [401, 274] width 9 height 9
click at [401, 278] on input "H" at bounding box center [401, 278] width 1 height 1
checkbox input "false"
click at [359, 417] on span "Save" at bounding box center [357, 419] width 22 height 10
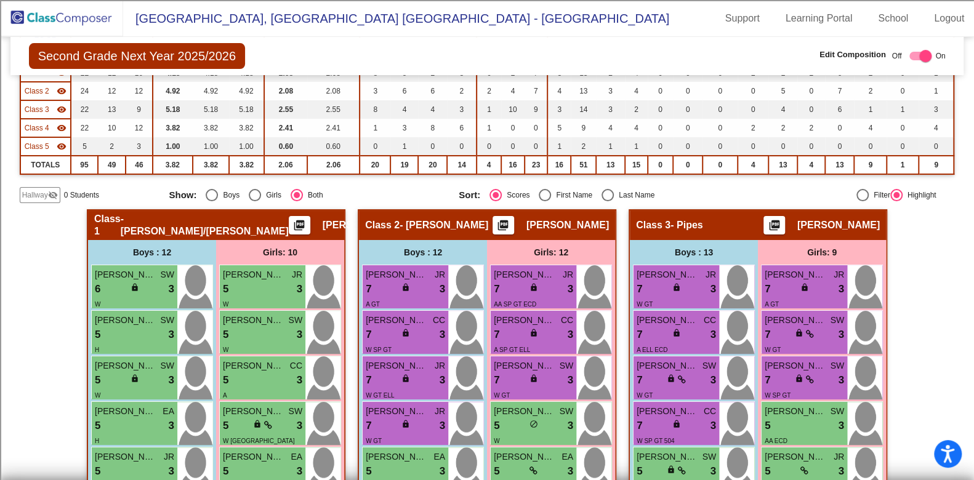
scroll to position [0, 0]
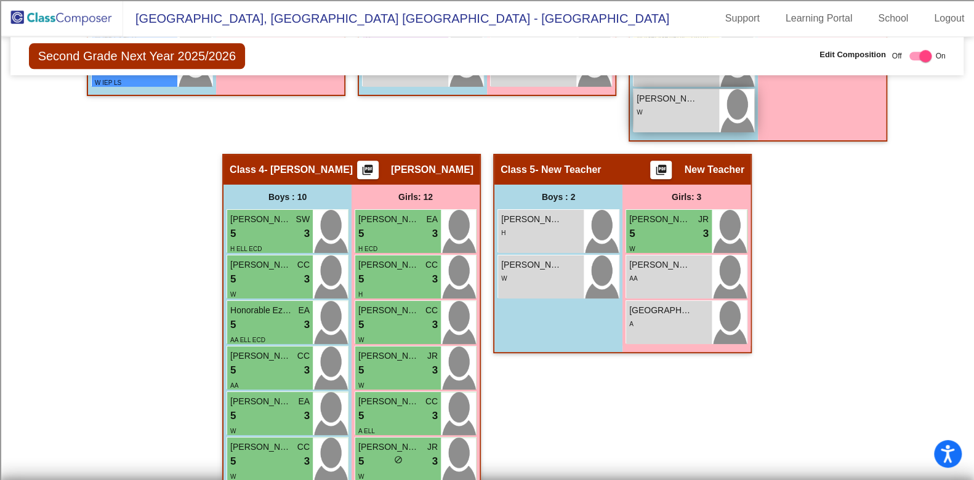
scroll to position [784, 0]
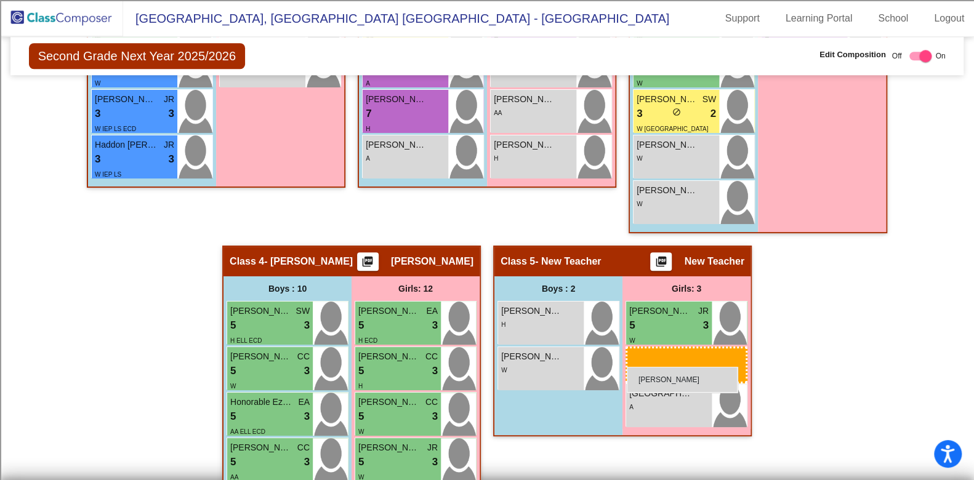
drag, startPoint x: 674, startPoint y: 366, endPoint x: 628, endPoint y: 364, distance: 46.2
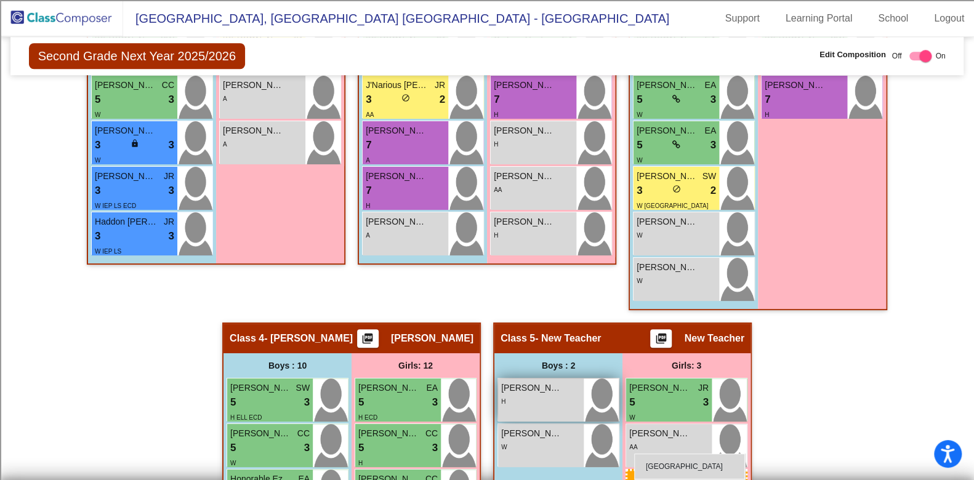
scroll to position [714, 0]
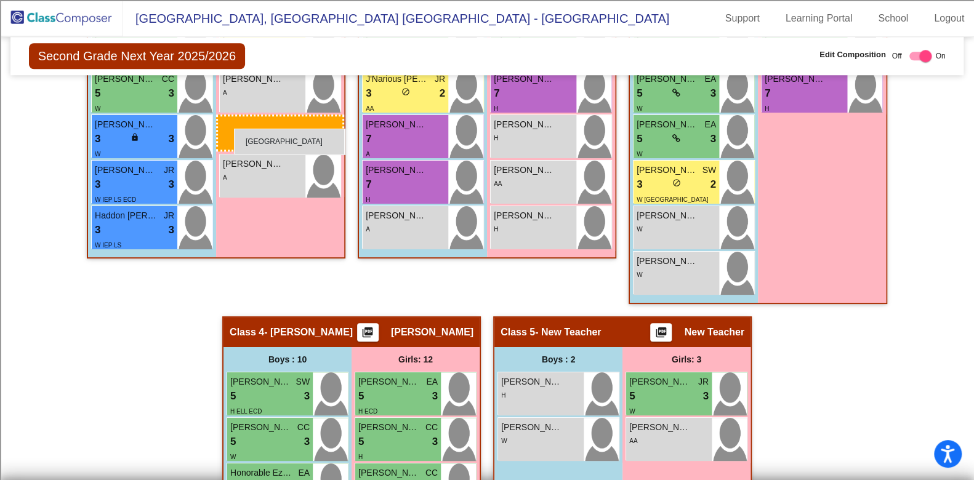
drag, startPoint x: 645, startPoint y: 460, endPoint x: 234, endPoint y: 129, distance: 527.6
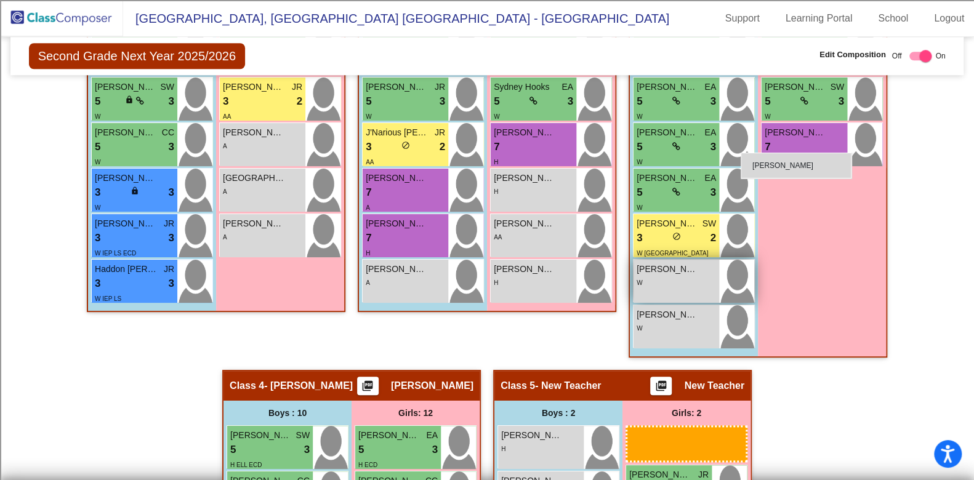
scroll to position [637, 0]
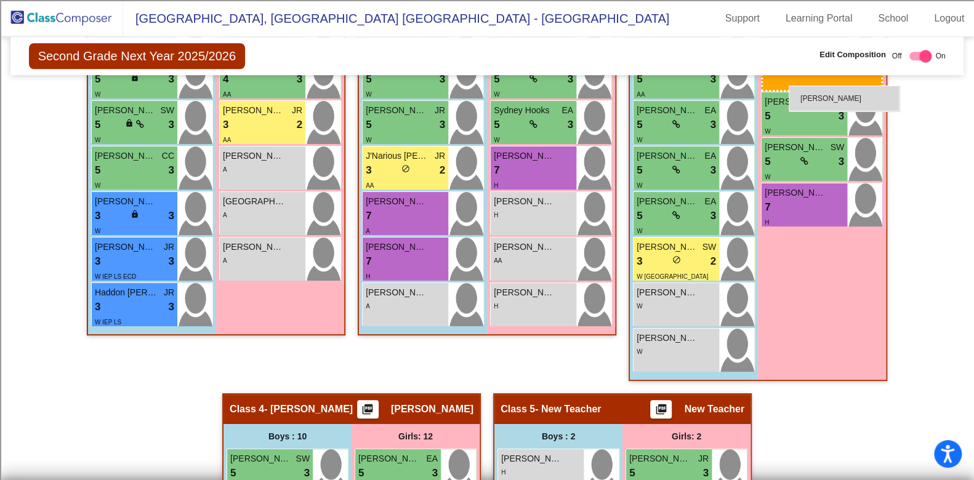
drag, startPoint x: 648, startPoint y: 354, endPoint x: 789, endPoint y: 86, distance: 303.2
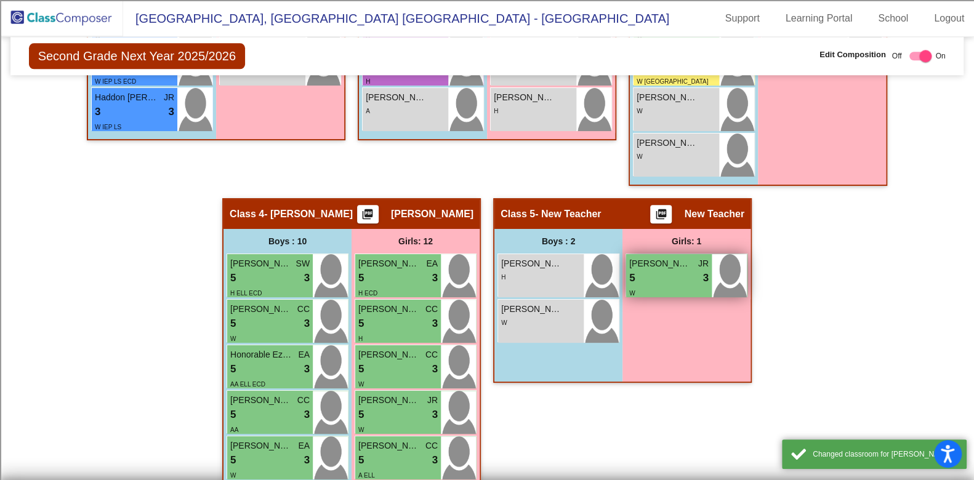
scroll to position [867, 0]
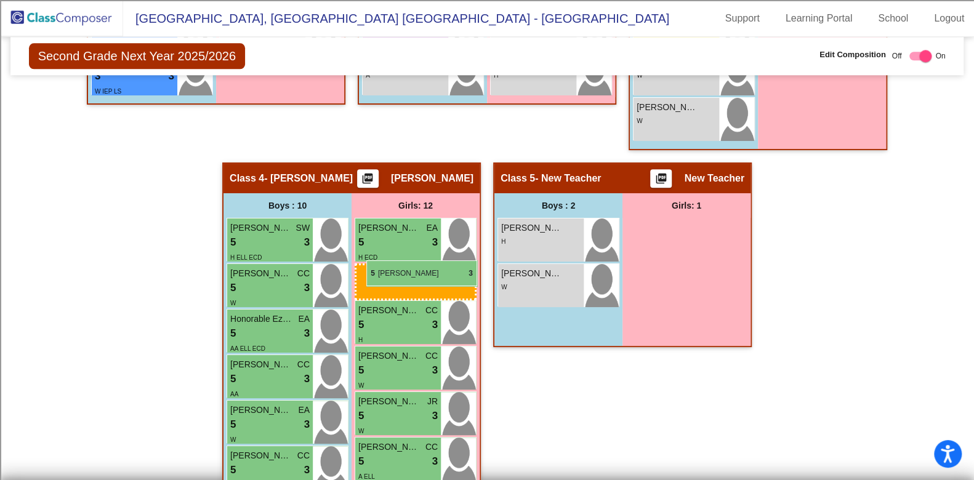
drag, startPoint x: 656, startPoint y: 242, endPoint x: 366, endPoint y: 260, distance: 290.0
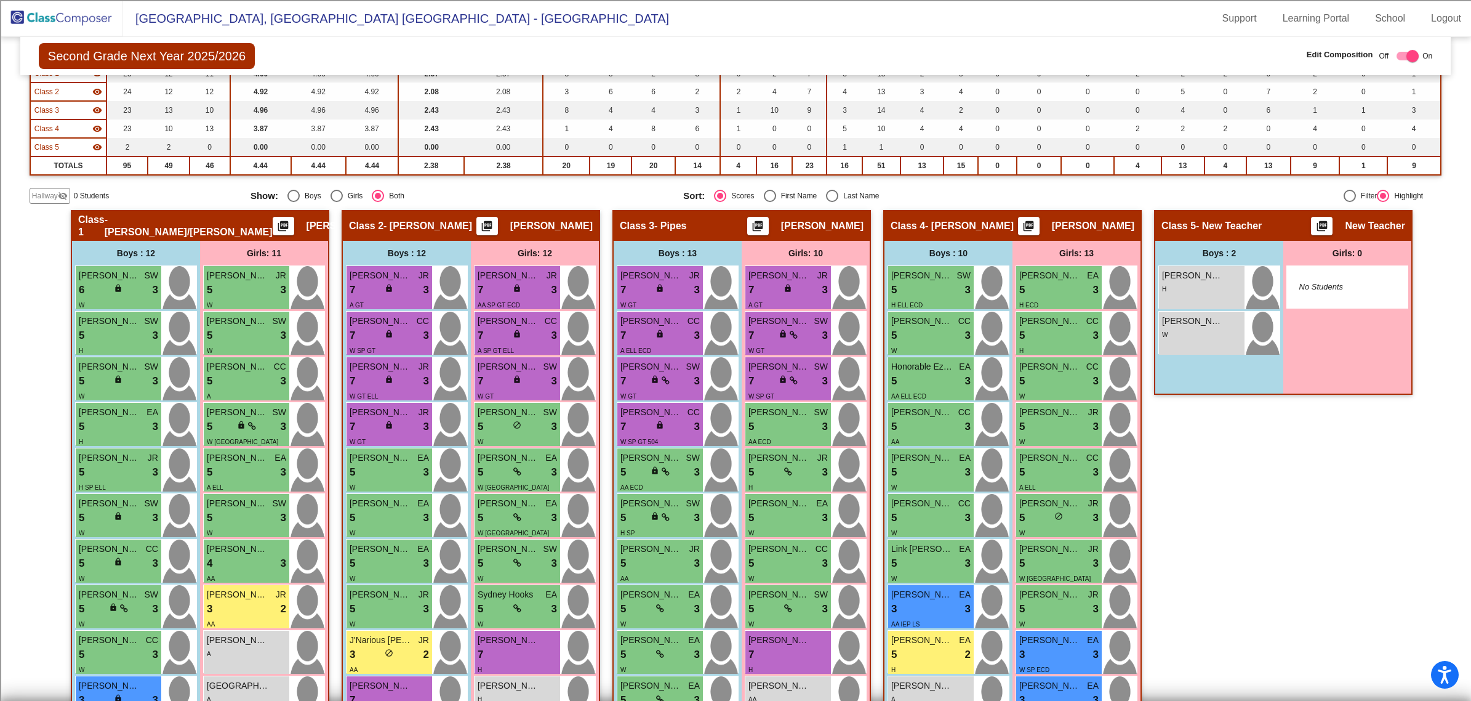
scroll to position [154, 0]
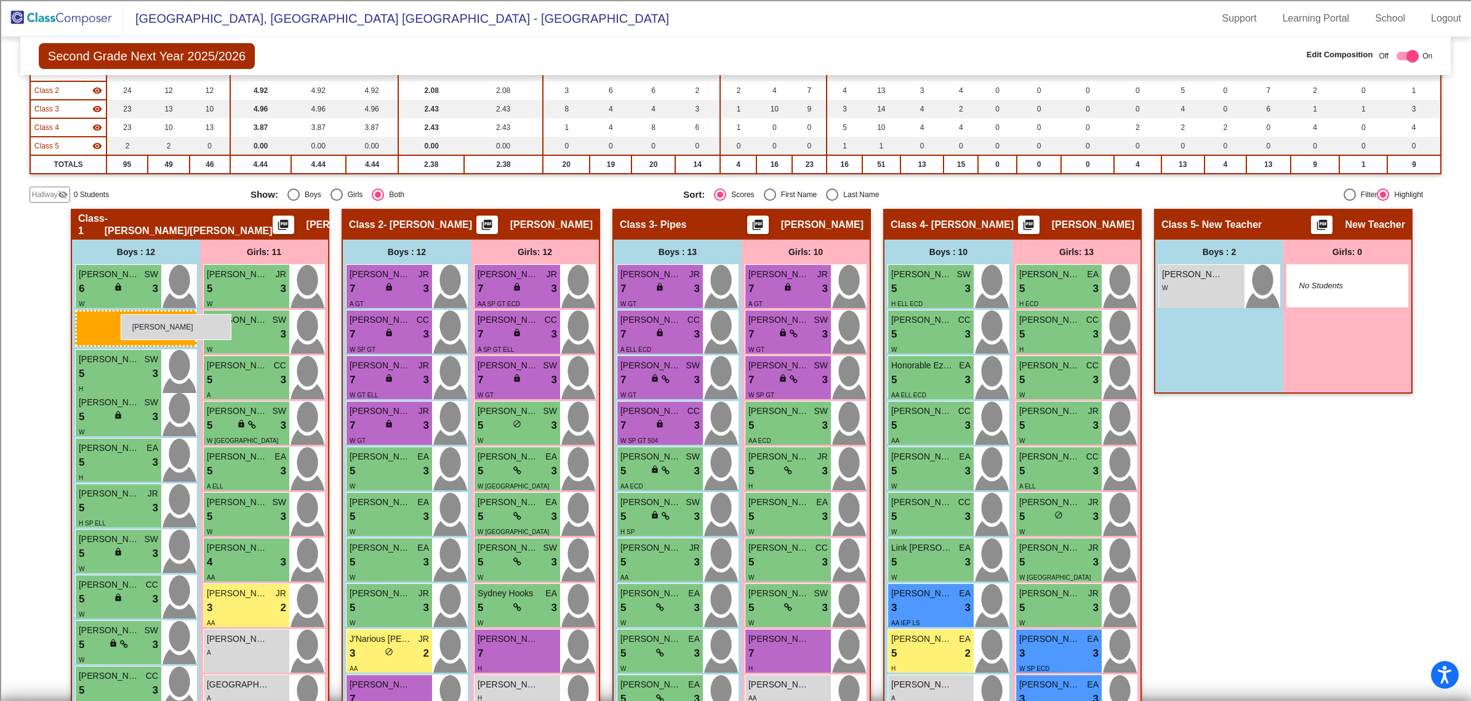
drag, startPoint x: 1197, startPoint y: 278, endPoint x: 121, endPoint y: 314, distance: 1077.4
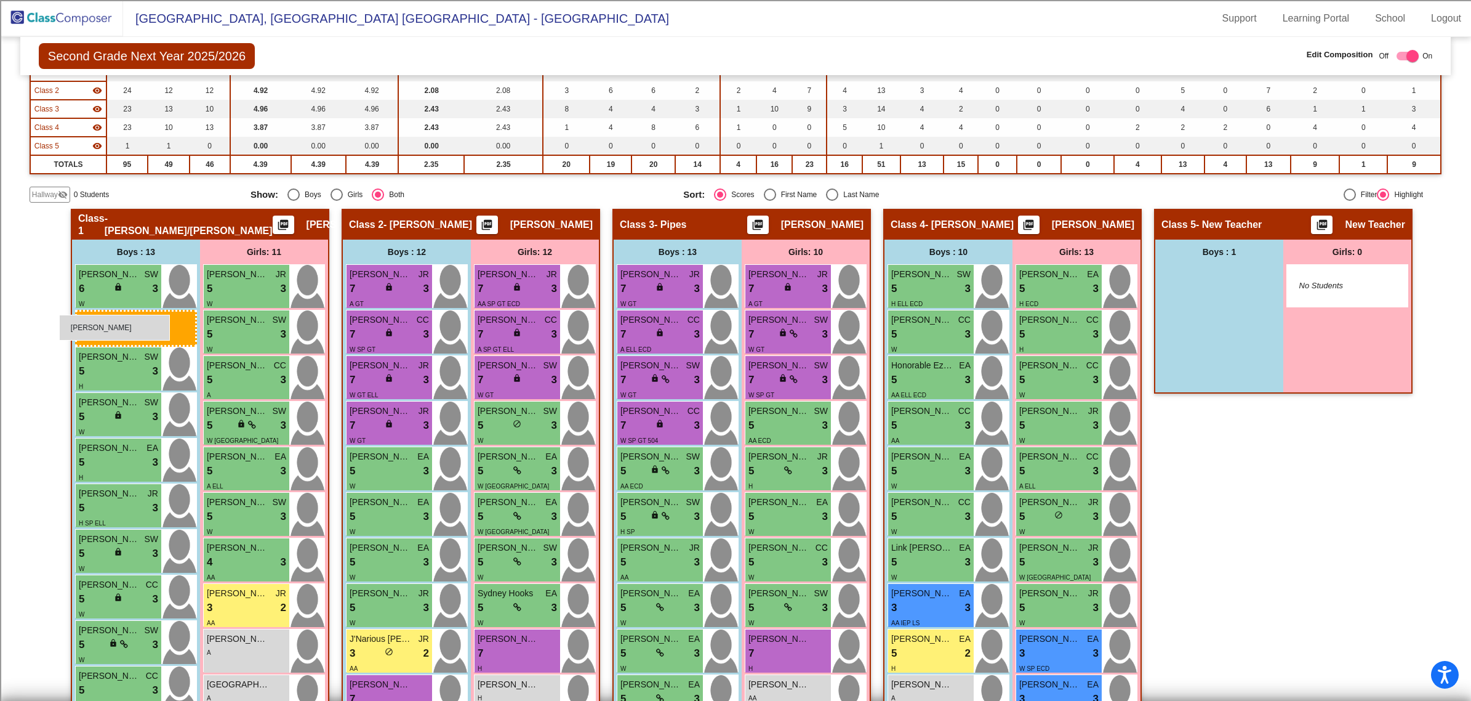
drag, startPoint x: 1213, startPoint y: 287, endPoint x: 60, endPoint y: 314, distance: 1153.5
drag, startPoint x: 1214, startPoint y: 288, endPoint x: 115, endPoint y: 312, distance: 1099.3
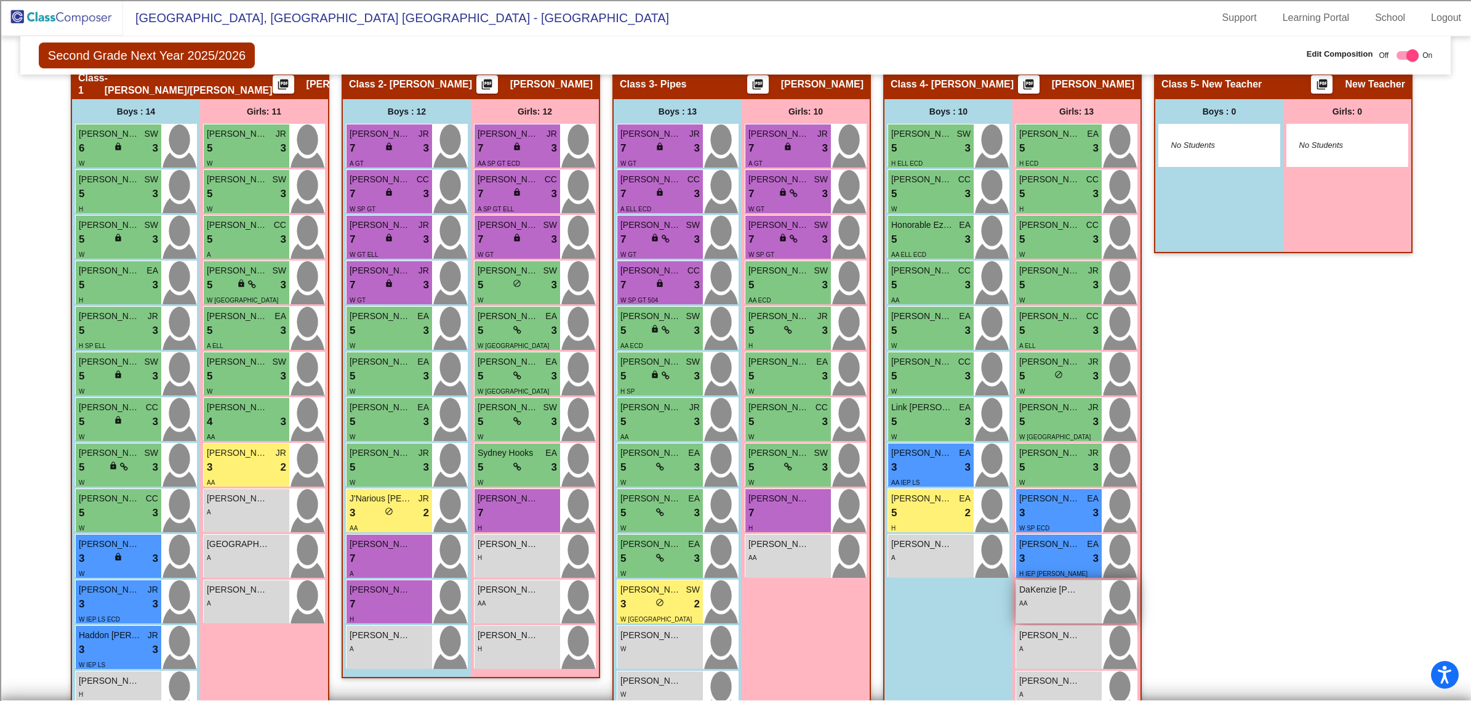
scroll to position [371, 0]
